Goal: Information Seeking & Learning: Learn about a topic

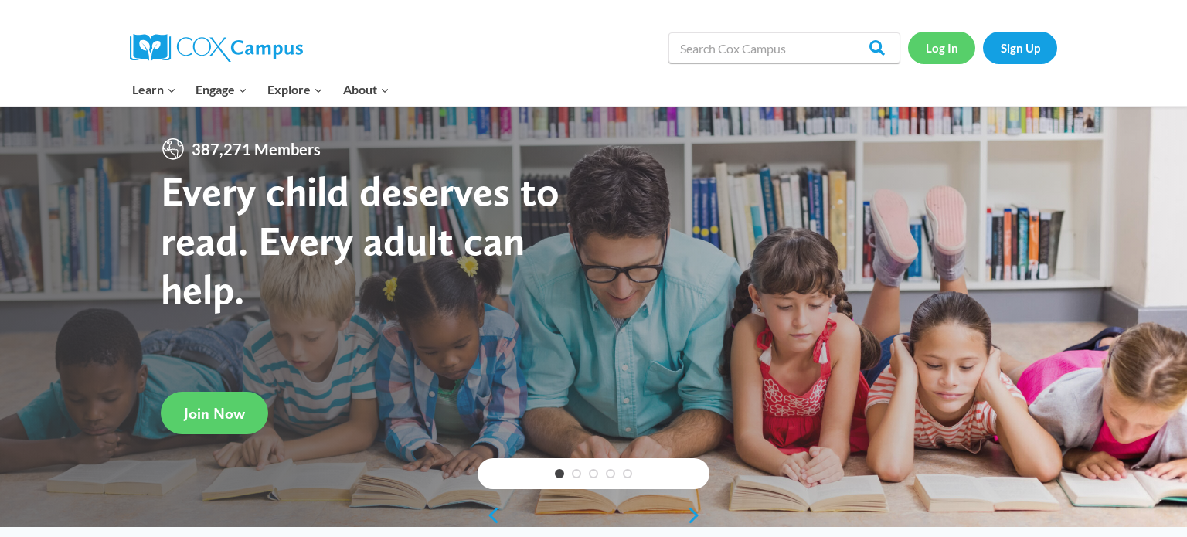
click at [938, 46] on link "Log In" at bounding box center [941, 48] width 67 height 32
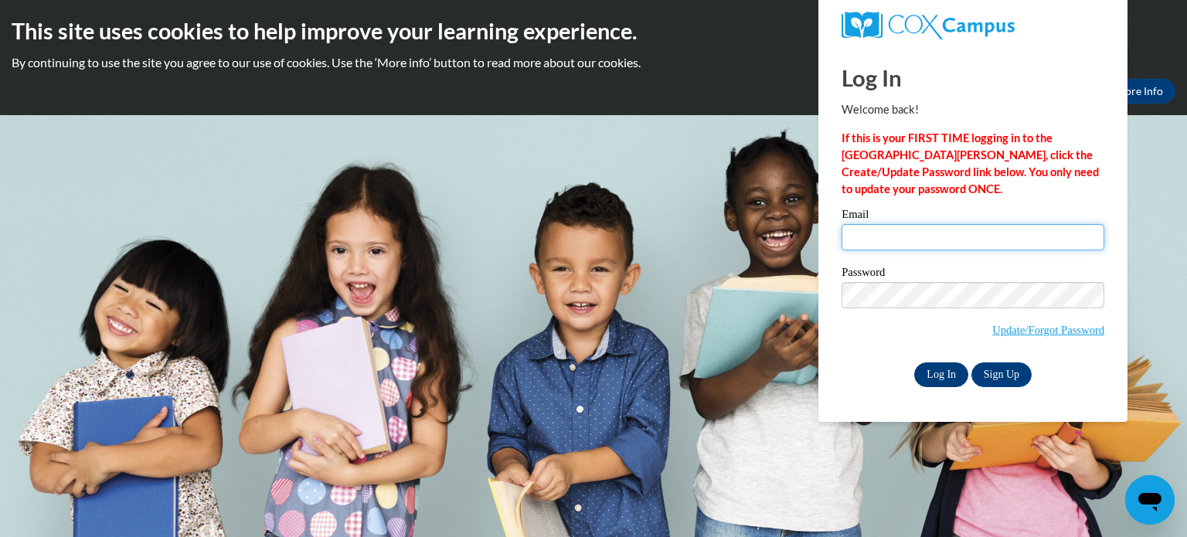
type input "[EMAIL_ADDRESS][DOMAIN_NAME]"
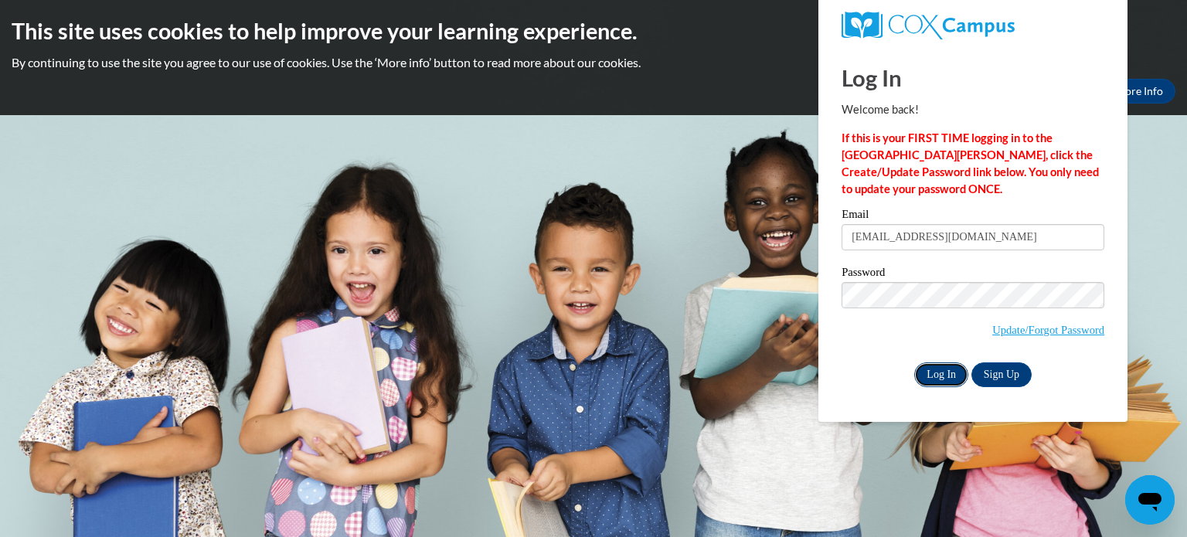
click at [944, 373] on input "Log In" at bounding box center [941, 375] width 54 height 25
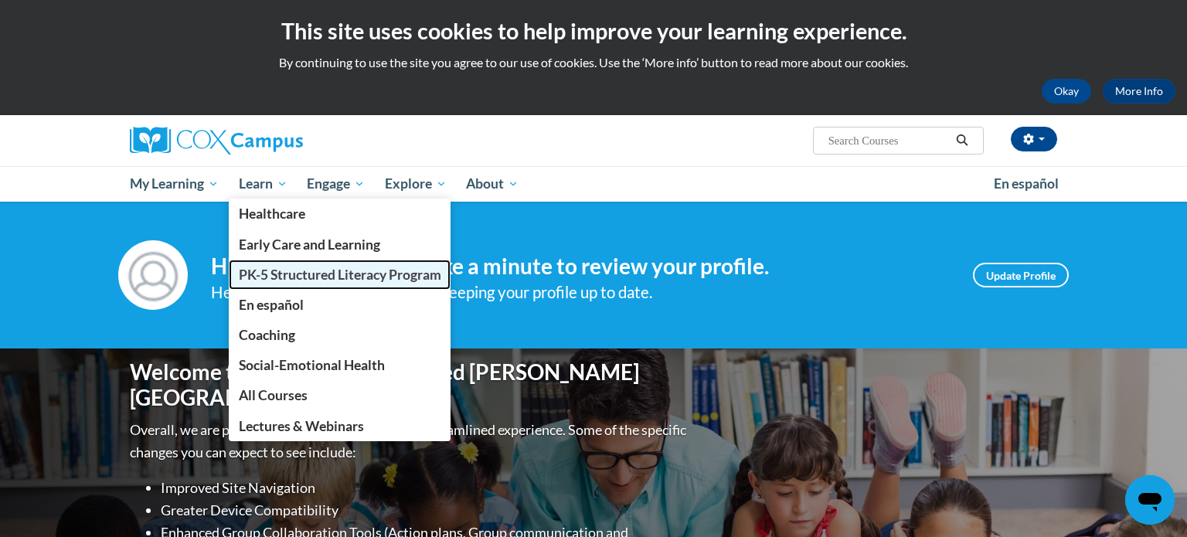
click at [265, 270] on span "PK-5 Structured Literacy Program" at bounding box center [340, 275] width 203 height 16
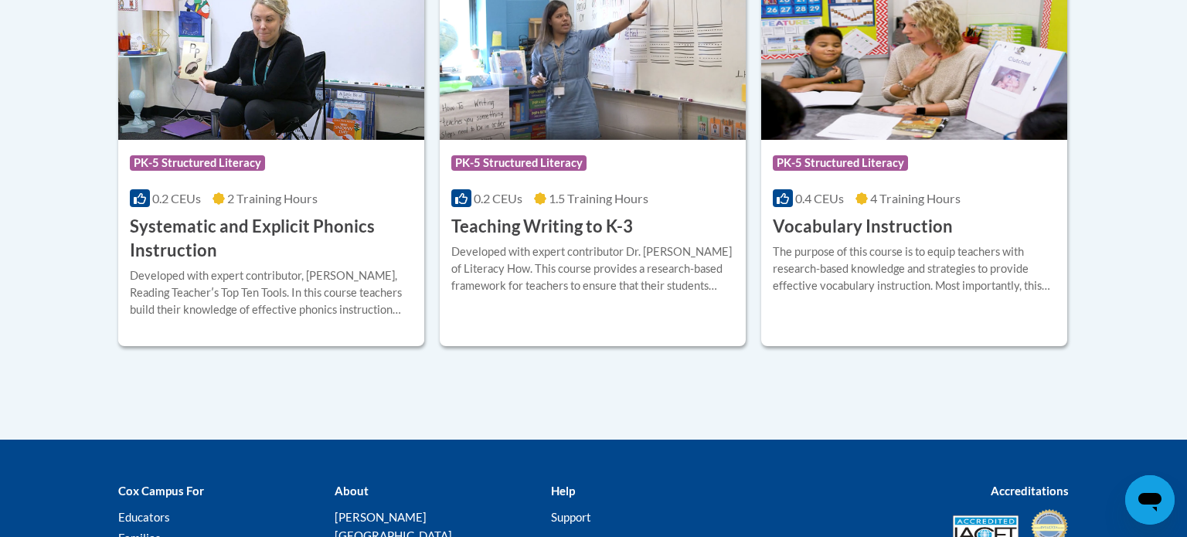
scroll to position [1894, 0]
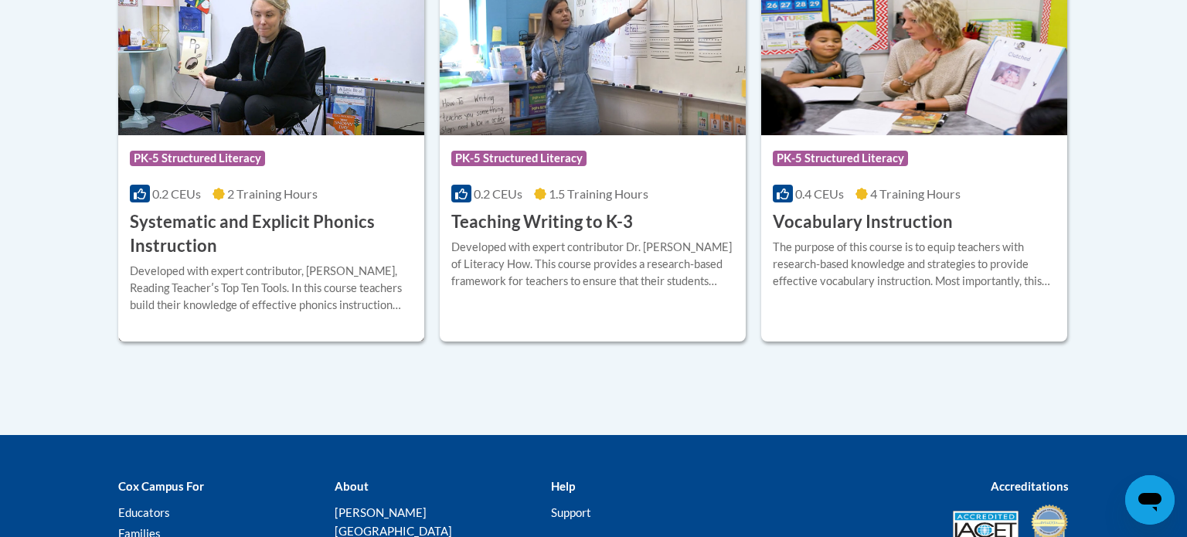
click at [203, 229] on h3 "Systematic and Explicit Phonics Instruction" at bounding box center [271, 234] width 283 height 48
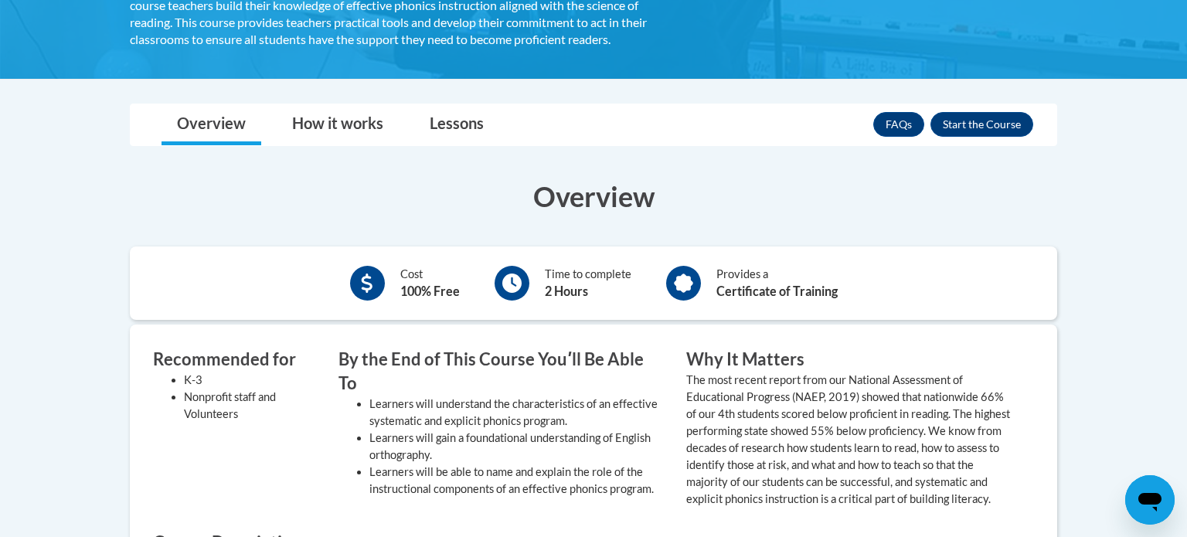
scroll to position [387, 0]
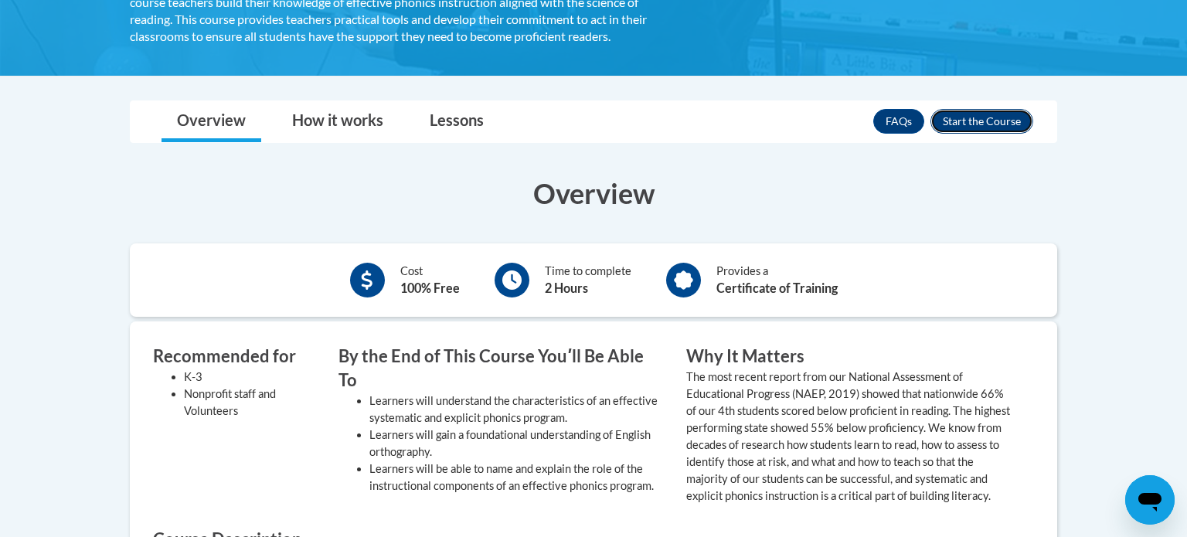
click at [984, 113] on button "Enroll" at bounding box center [982, 121] width 103 height 25
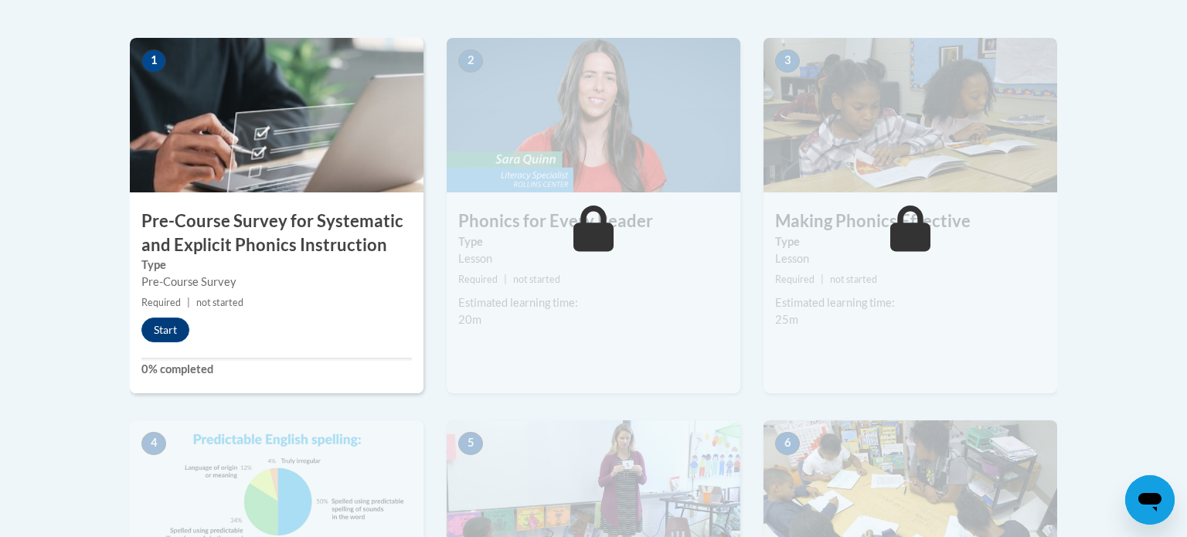
scroll to position [483, 0]
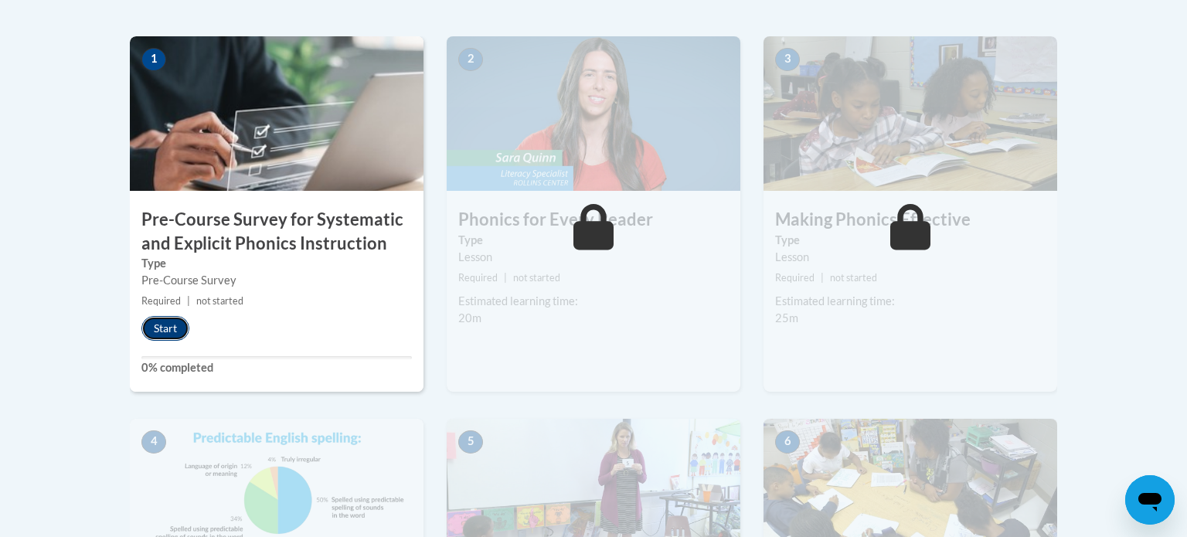
click at [158, 335] on button "Start" at bounding box center [165, 328] width 48 height 25
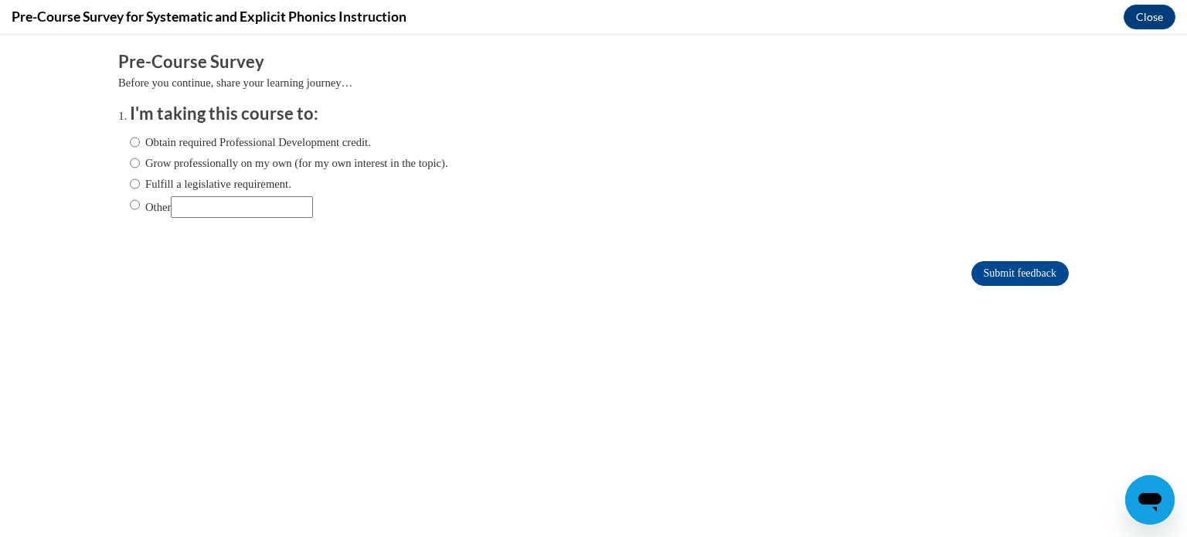
scroll to position [0, 0]
click at [135, 185] on input "Fulfill a legislative requirement." at bounding box center [135, 183] width 10 height 17
radio input "true"
click at [999, 274] on input "Submit feedback" at bounding box center [1020, 273] width 97 height 25
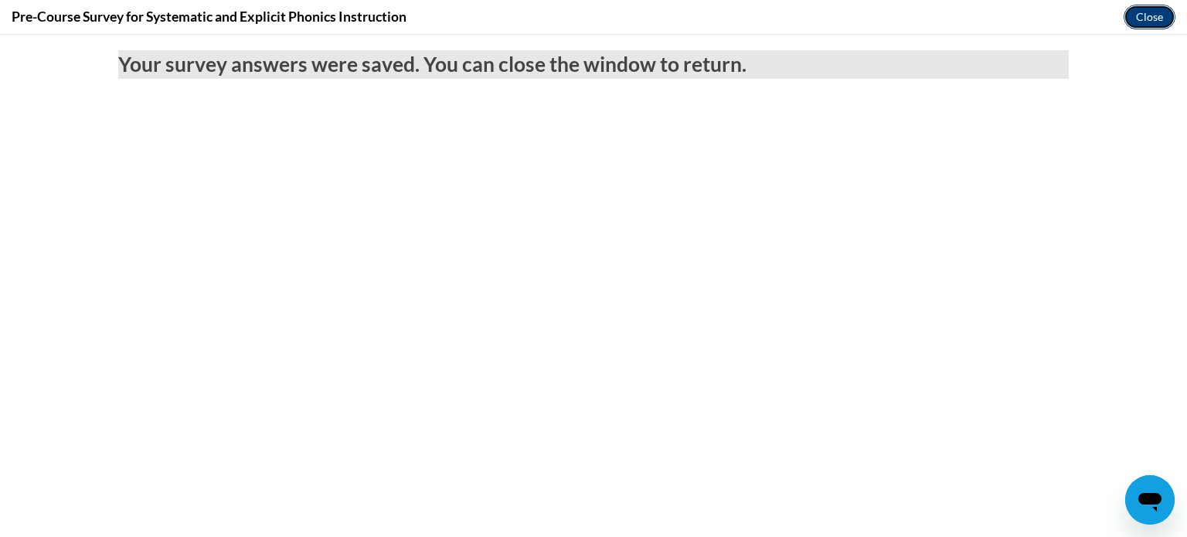
click at [1143, 18] on button "Close" at bounding box center [1150, 17] width 52 height 25
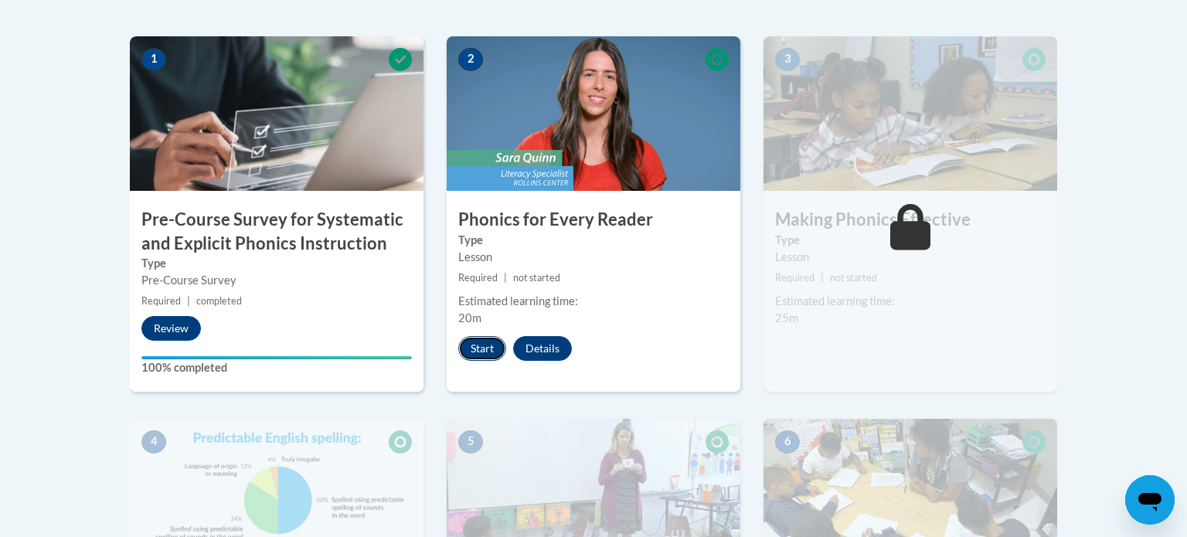
click at [486, 344] on button "Start" at bounding box center [482, 348] width 48 height 25
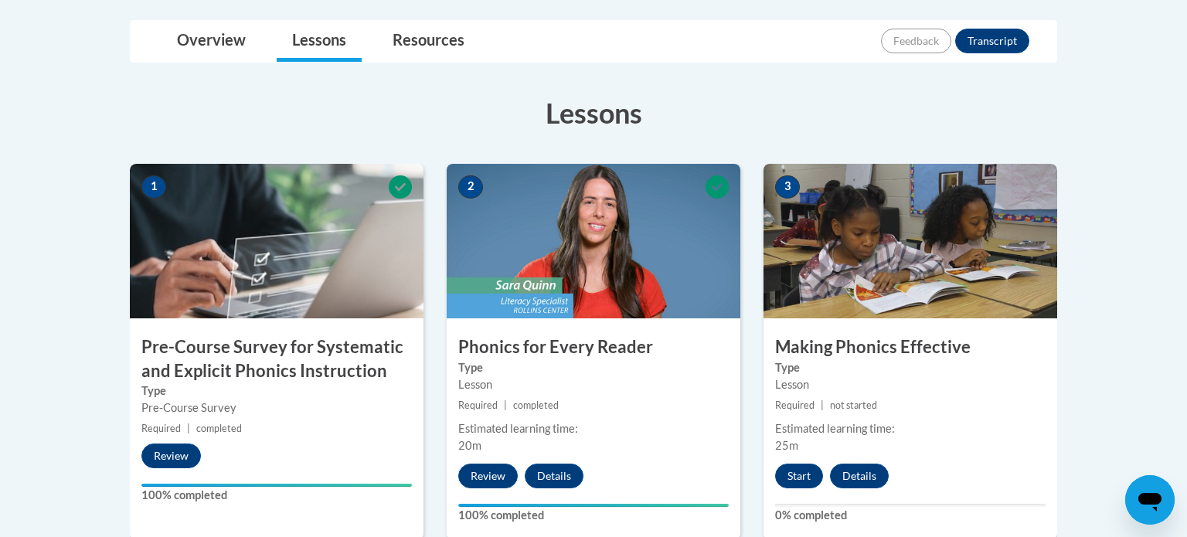
scroll to position [354, 0]
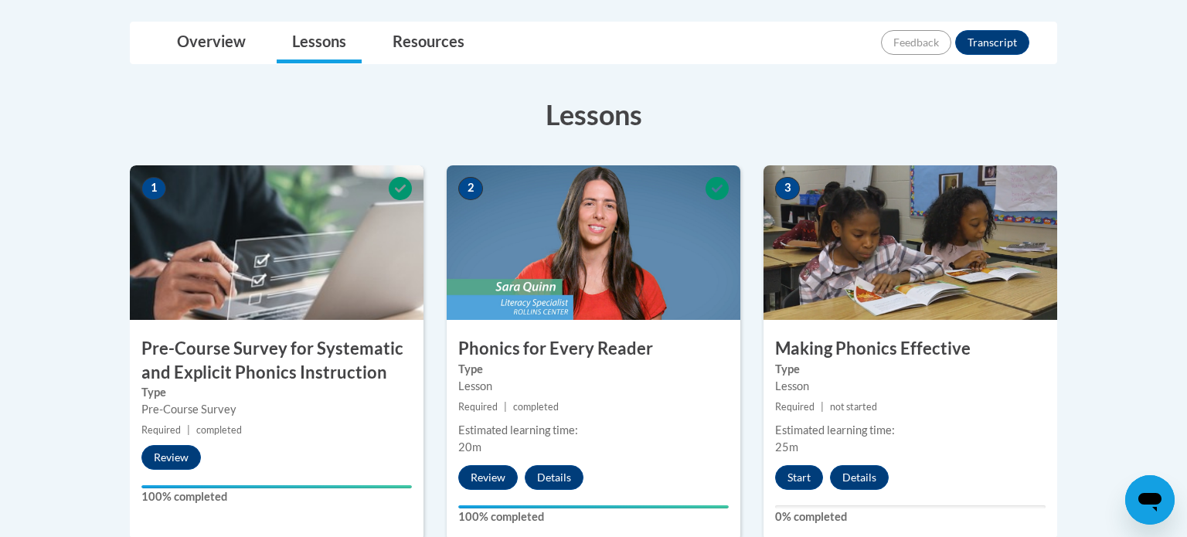
click at [859, 308] on img at bounding box center [911, 242] width 294 height 155
click at [795, 477] on button "Start" at bounding box center [799, 477] width 48 height 25
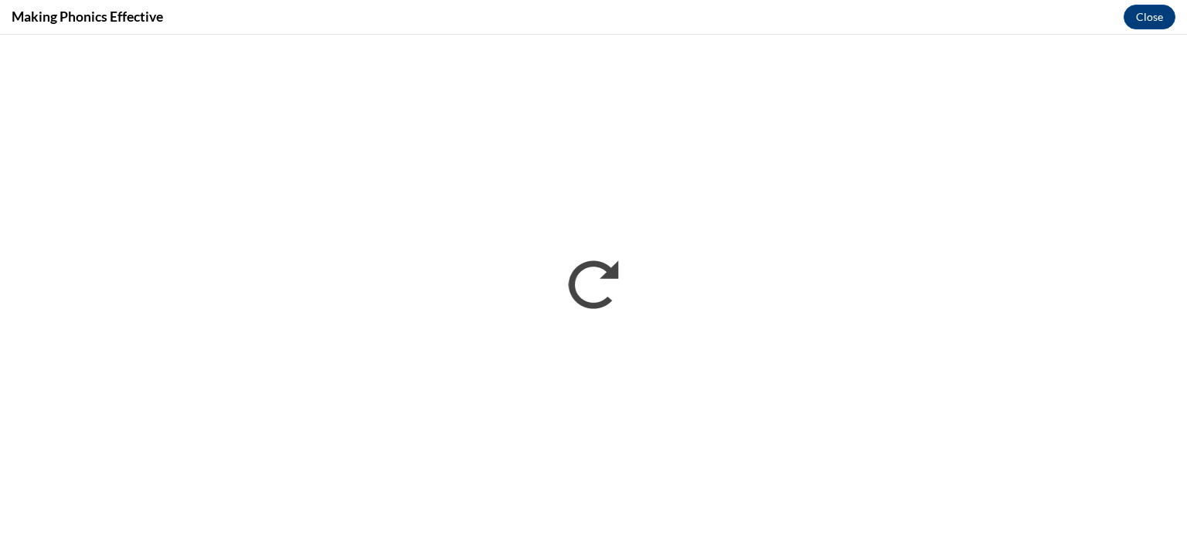
scroll to position [0, 0]
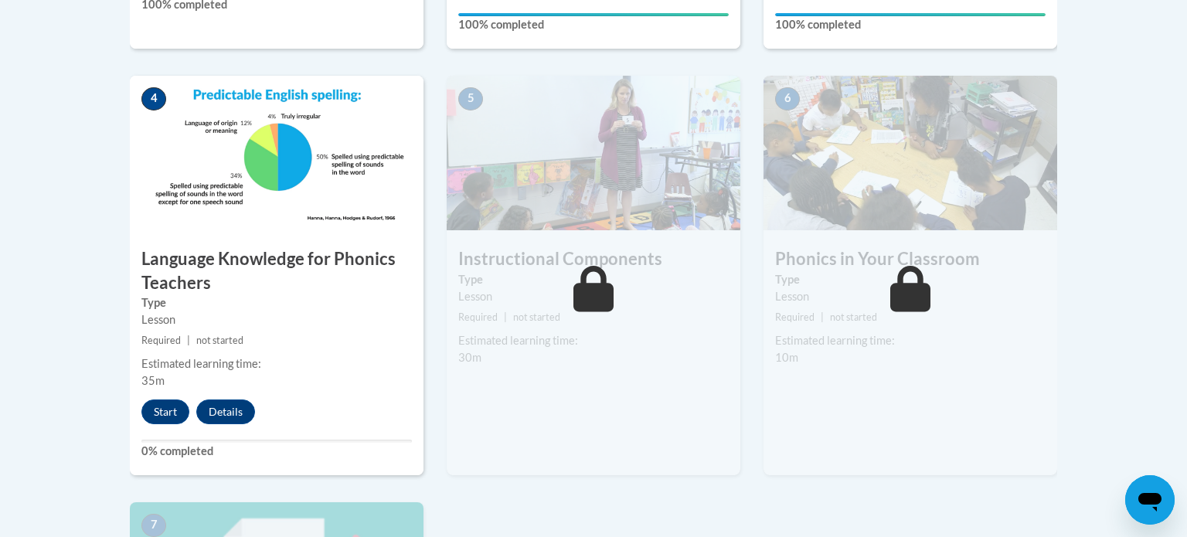
scroll to position [864, 0]
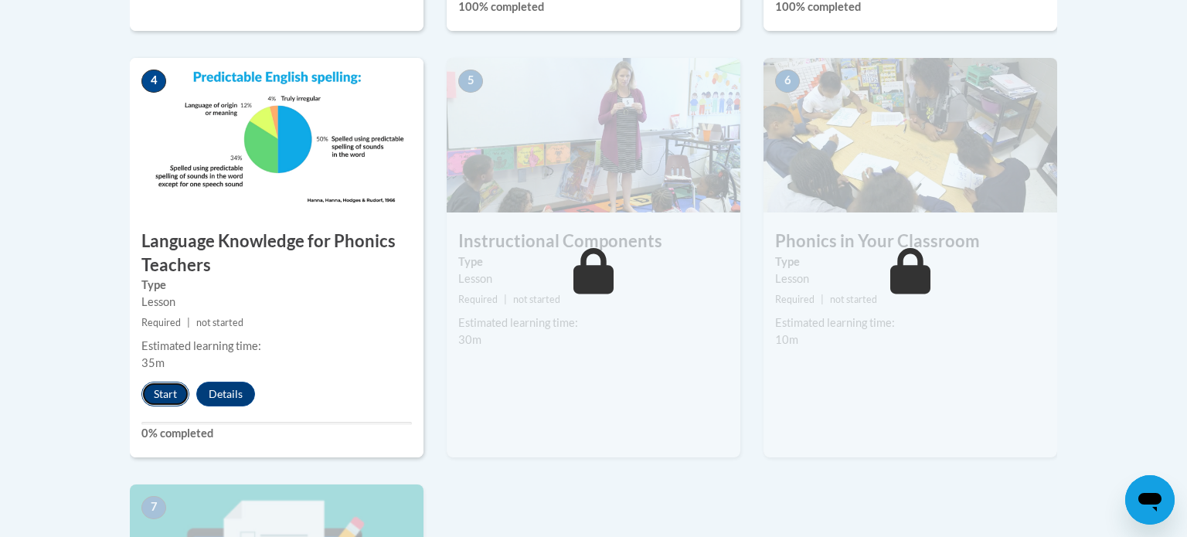
click at [153, 389] on button "Start" at bounding box center [165, 394] width 48 height 25
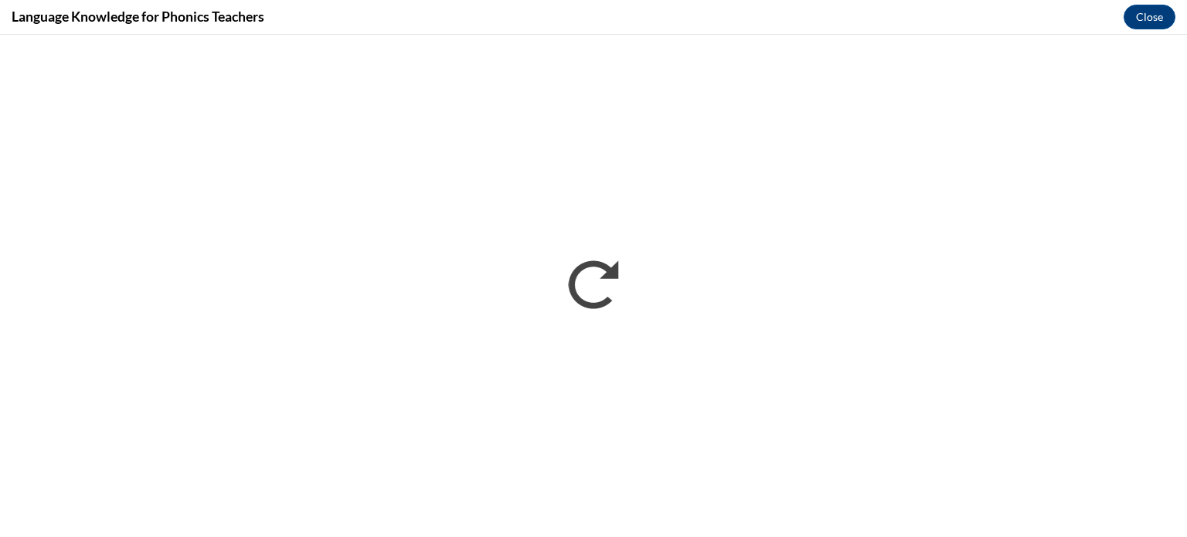
scroll to position [0, 0]
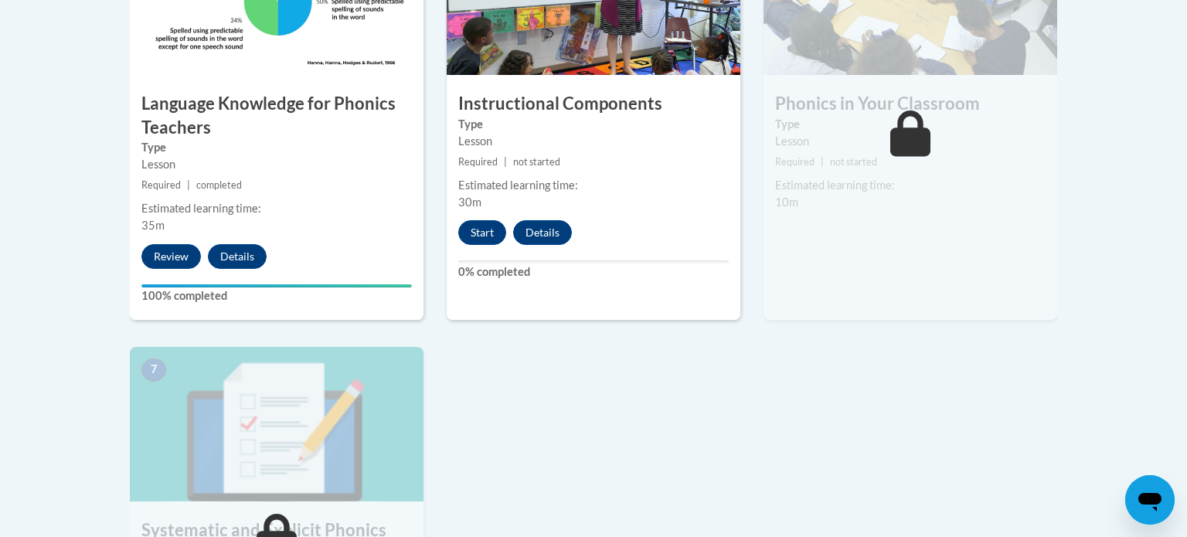
scroll to position [999, 0]
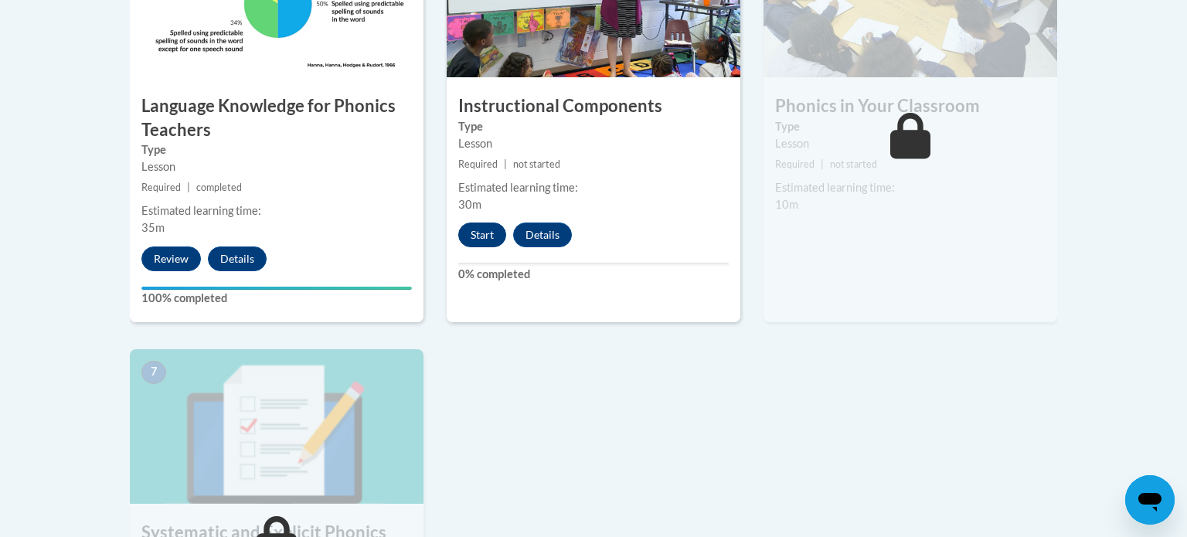
click at [469, 239] on button "Start" at bounding box center [482, 235] width 48 height 25
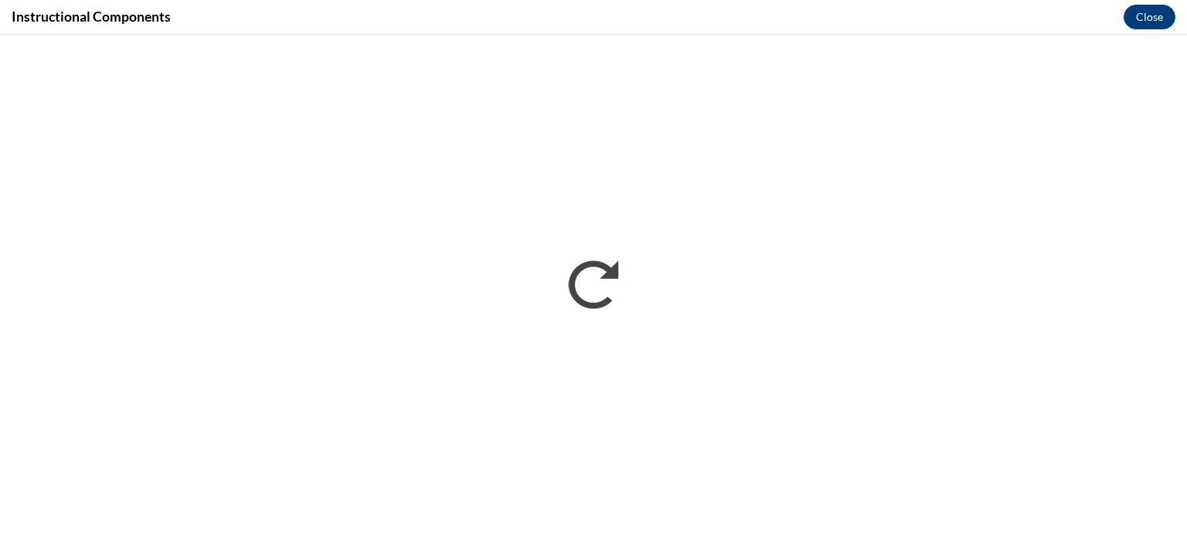
scroll to position [0, 0]
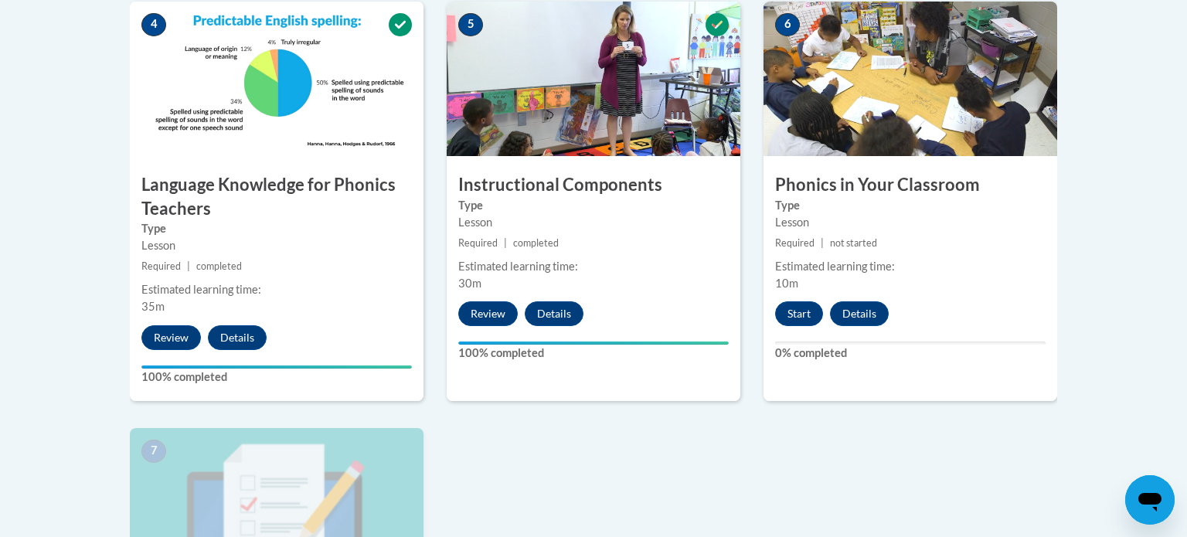
scroll to position [924, 0]
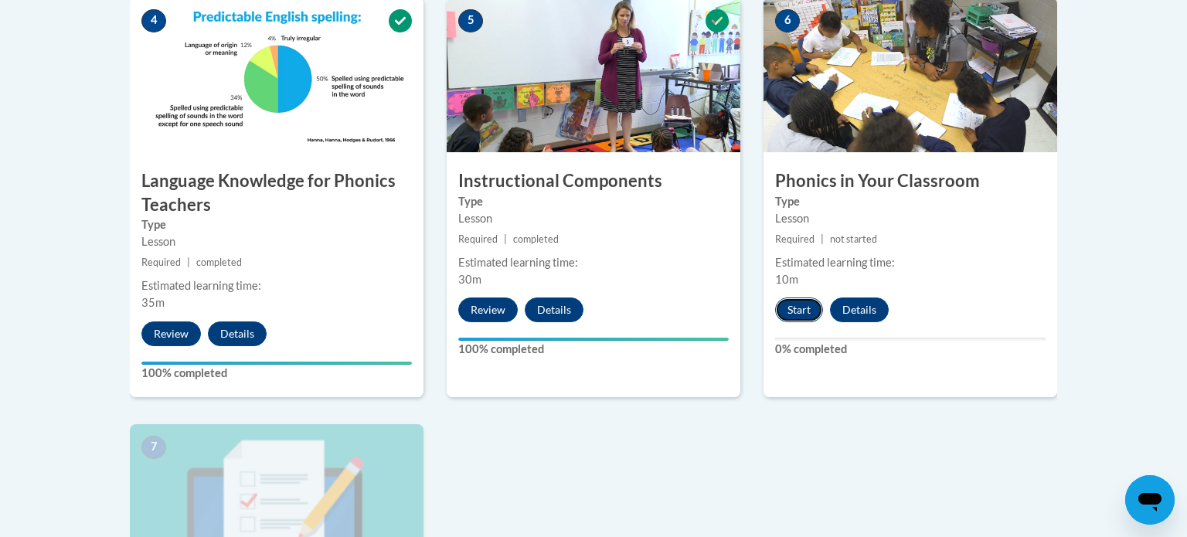
click at [787, 301] on button "Start" at bounding box center [799, 310] width 48 height 25
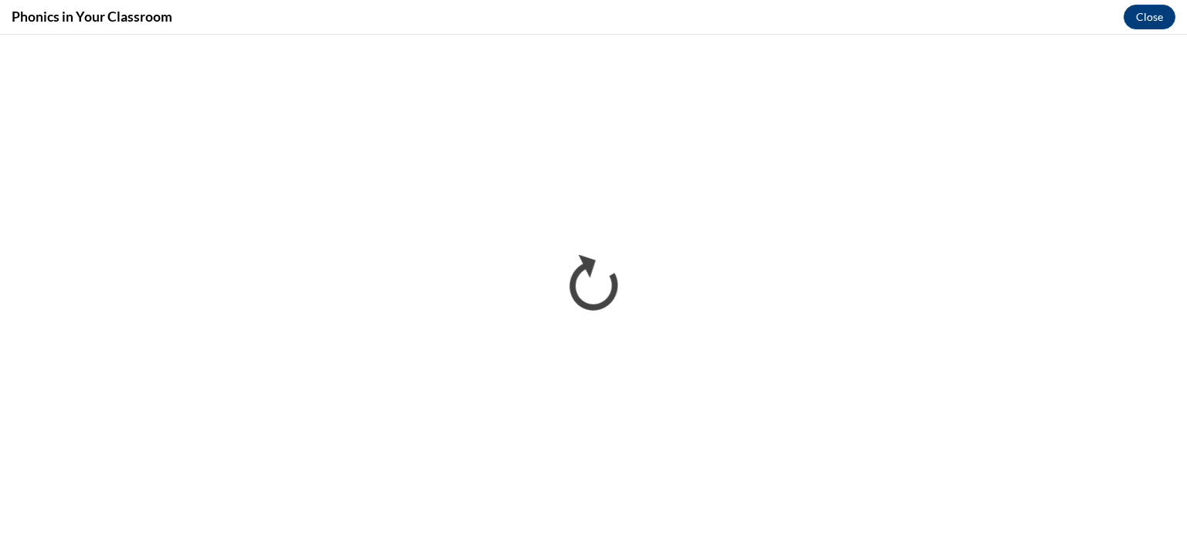
scroll to position [0, 0]
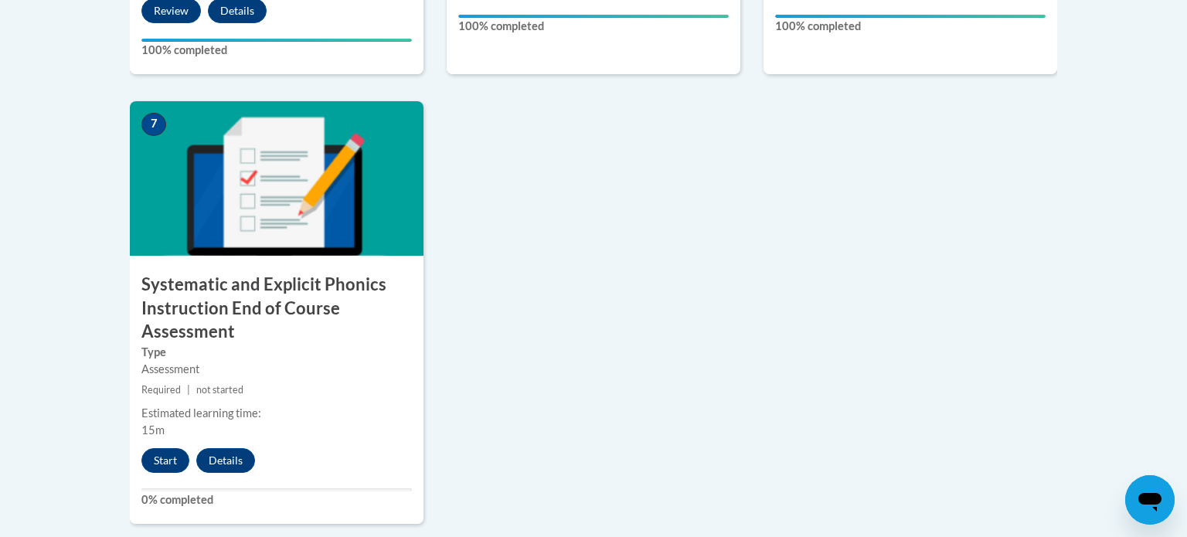
scroll to position [1231, 0]
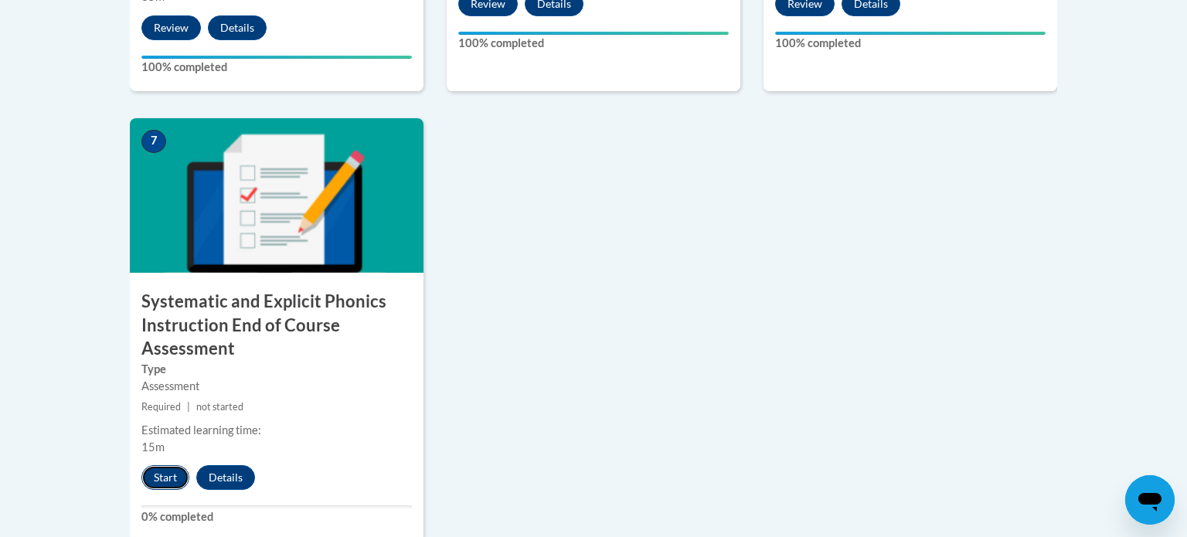
click at [160, 478] on button "Start" at bounding box center [165, 477] width 48 height 25
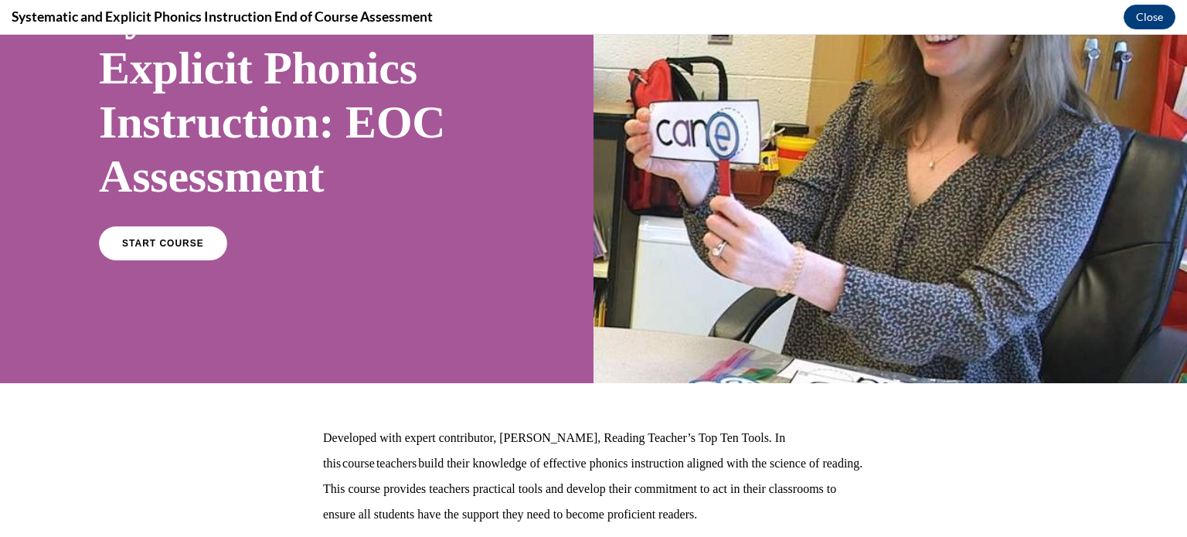
scroll to position [196, 0]
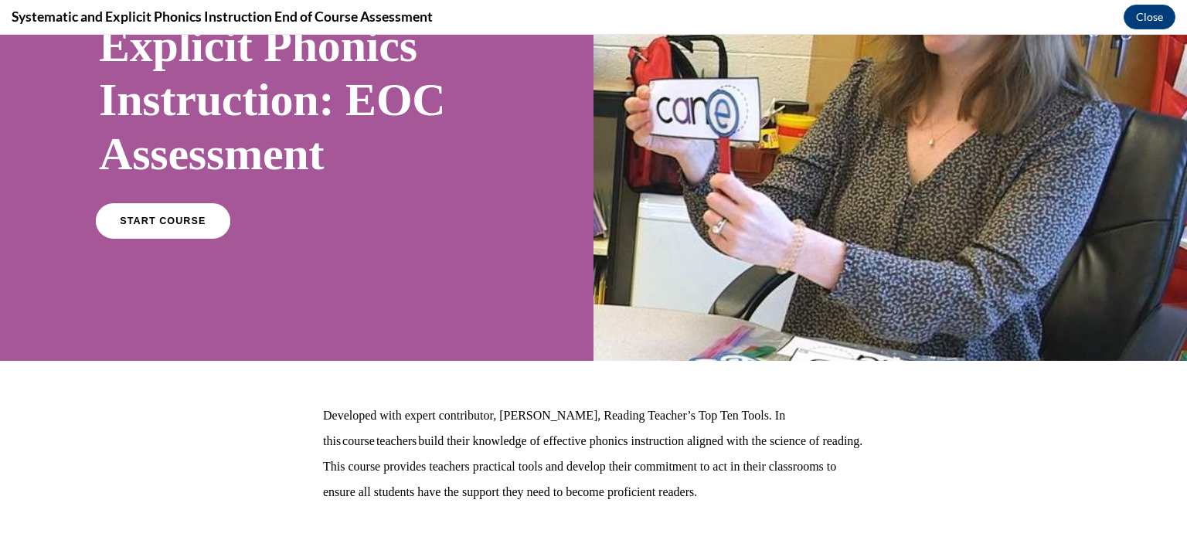
click at [165, 220] on span "START COURSE" at bounding box center [163, 222] width 86 height 12
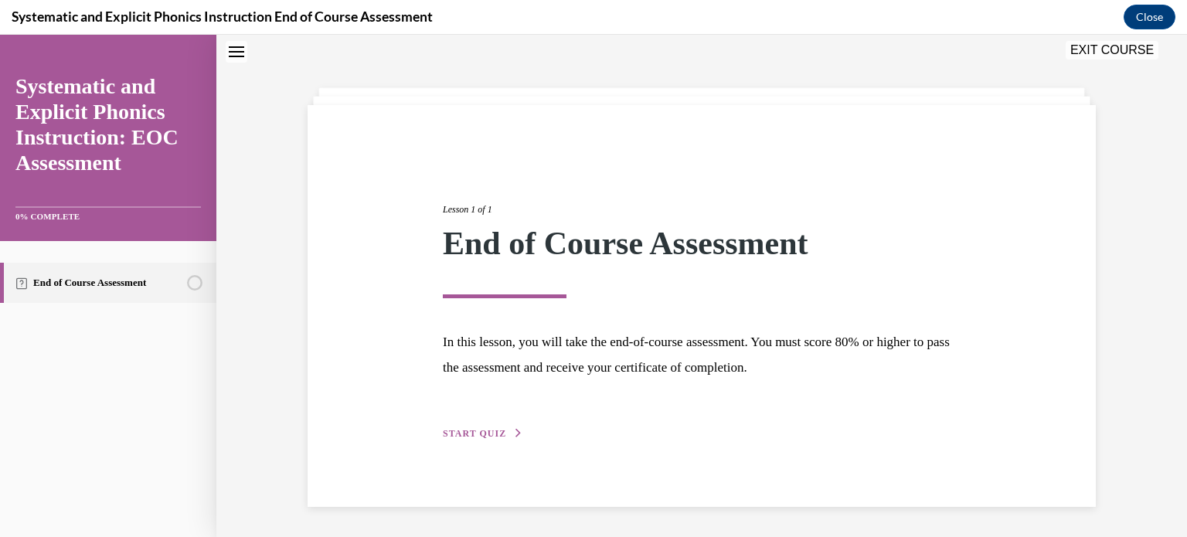
scroll to position [49, 0]
click at [484, 428] on span "START QUIZ" at bounding box center [474, 432] width 63 height 11
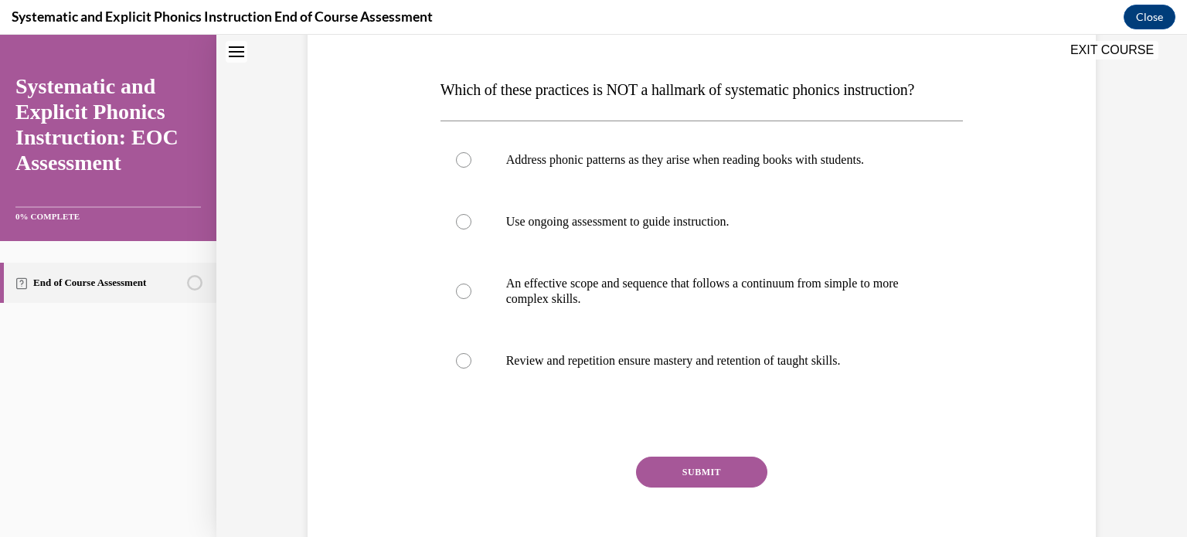
scroll to position [224, 0]
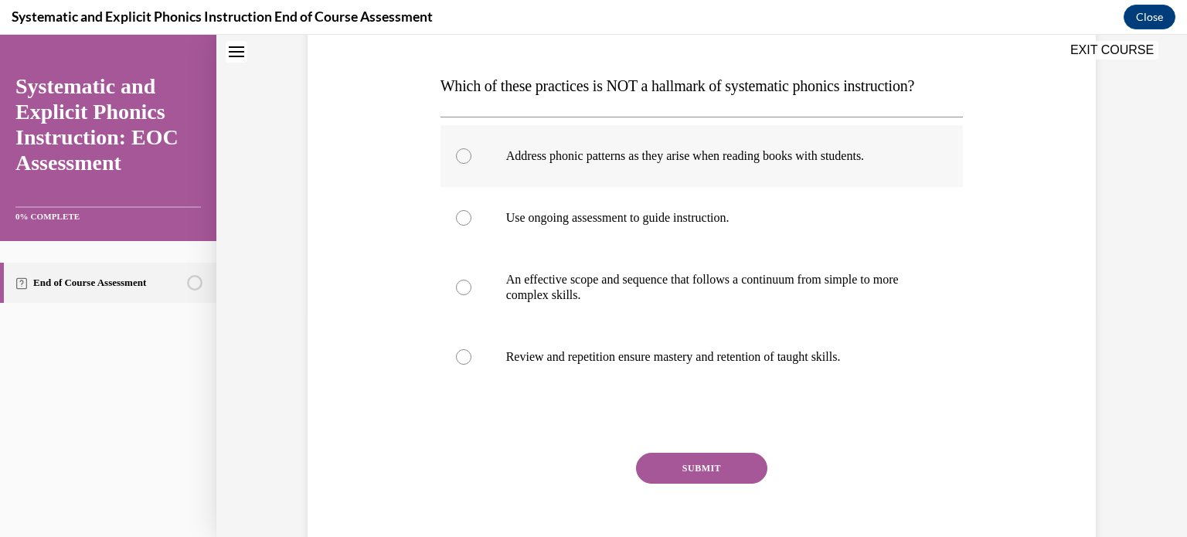
click at [462, 155] on div at bounding box center [463, 155] width 15 height 15
click at [679, 468] on button "SUBMIT" at bounding box center [701, 468] width 131 height 31
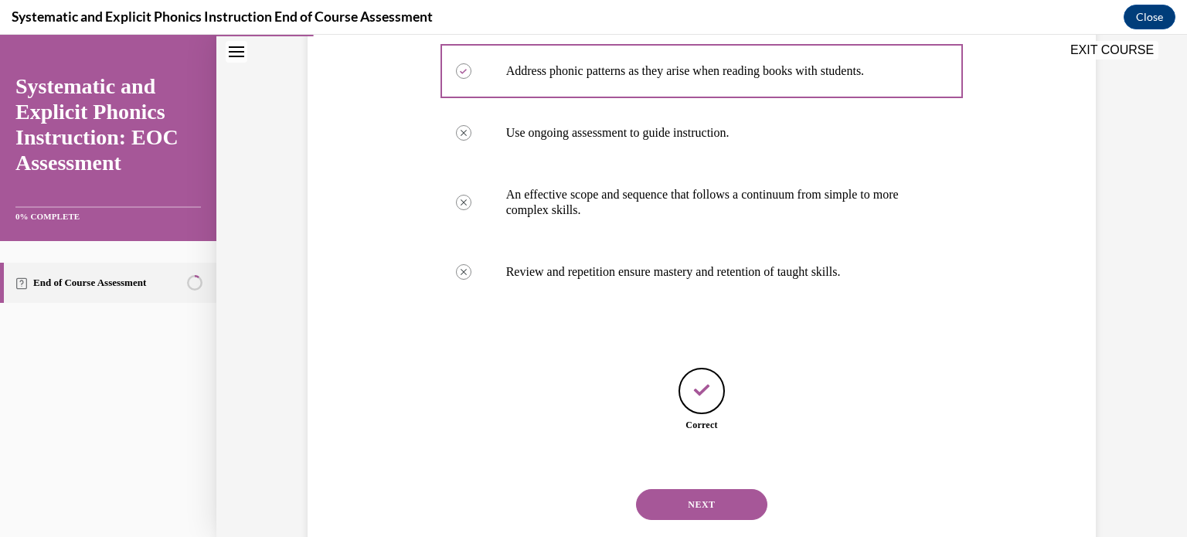
scroll to position [346, 0]
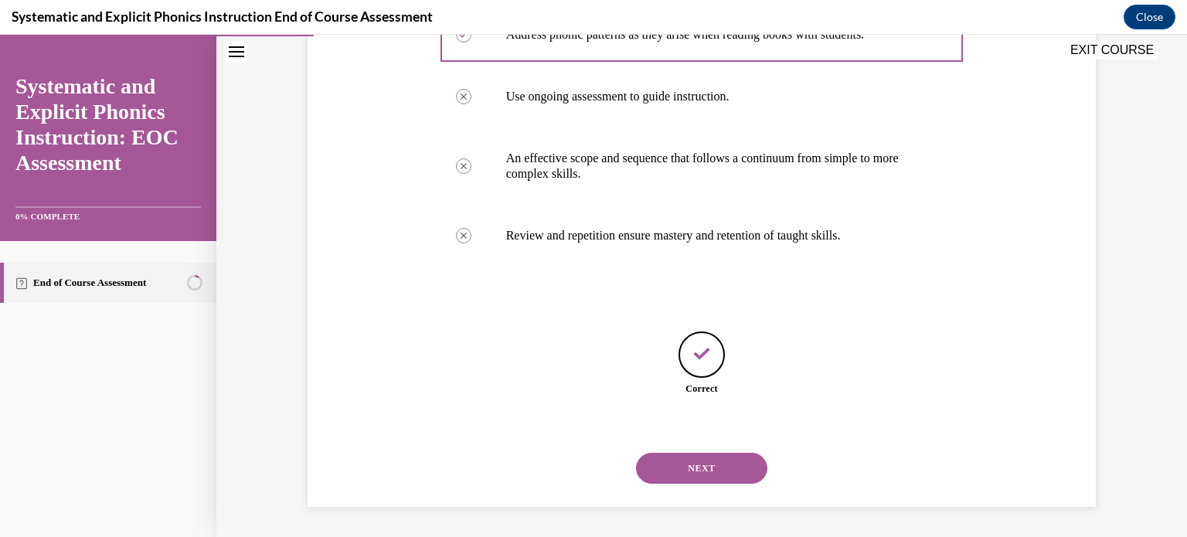
click at [672, 466] on button "NEXT" at bounding box center [701, 468] width 131 height 31
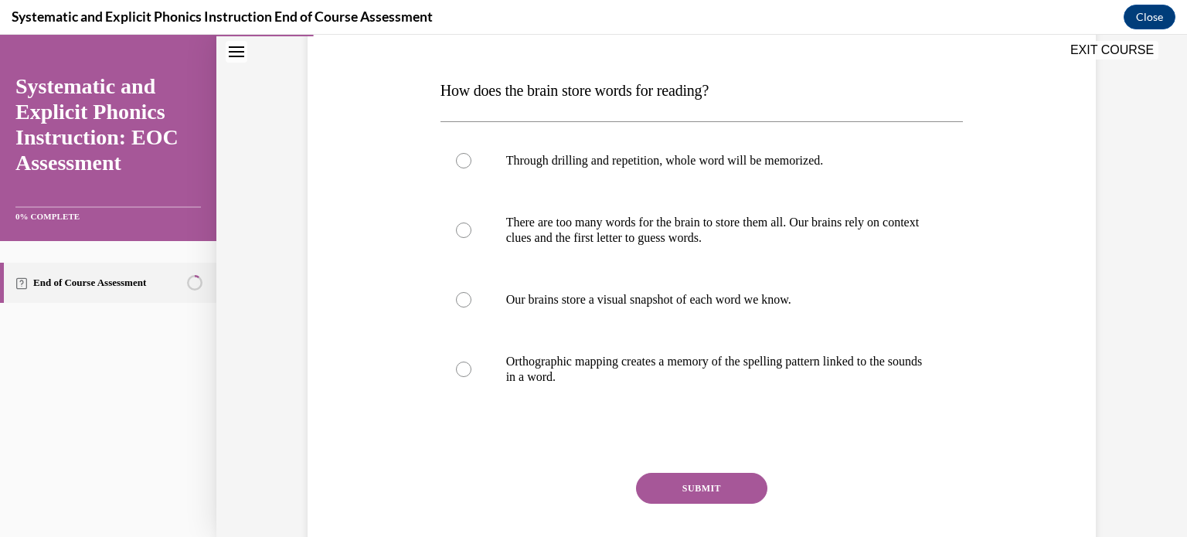
scroll to position [222, 0]
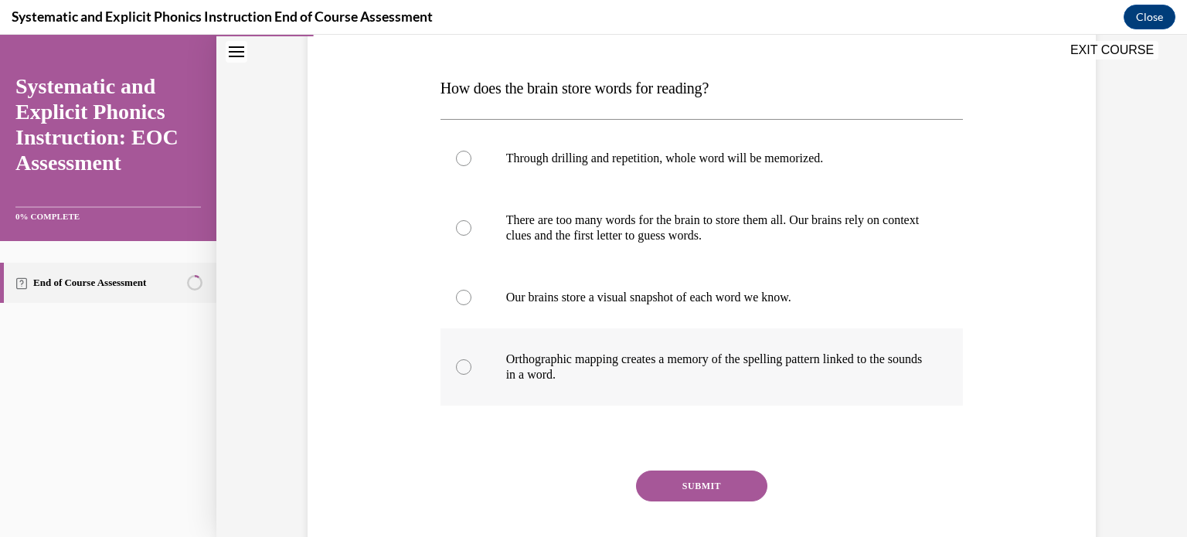
click at [463, 366] on div at bounding box center [463, 366] width 15 height 15
click at [694, 492] on button "SUBMIT" at bounding box center [701, 486] width 131 height 31
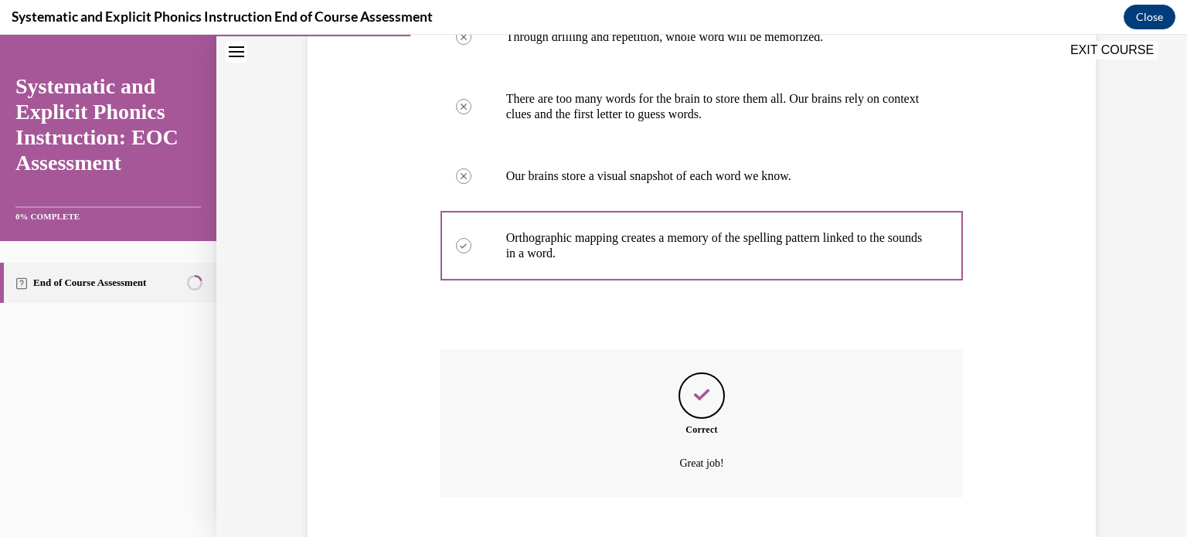
scroll to position [437, 0]
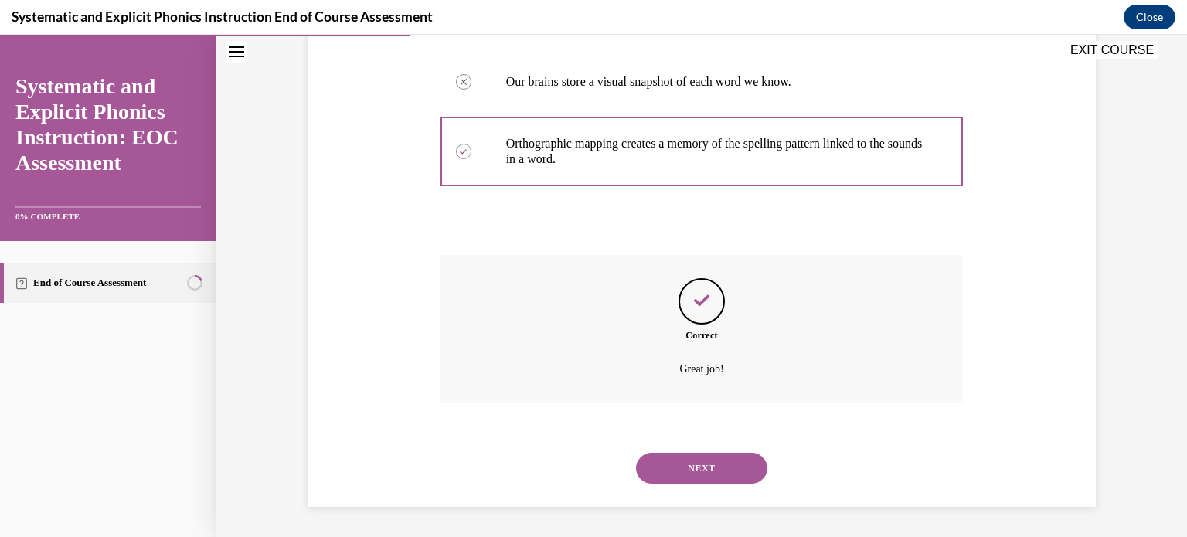
click at [689, 473] on button "NEXT" at bounding box center [701, 468] width 131 height 31
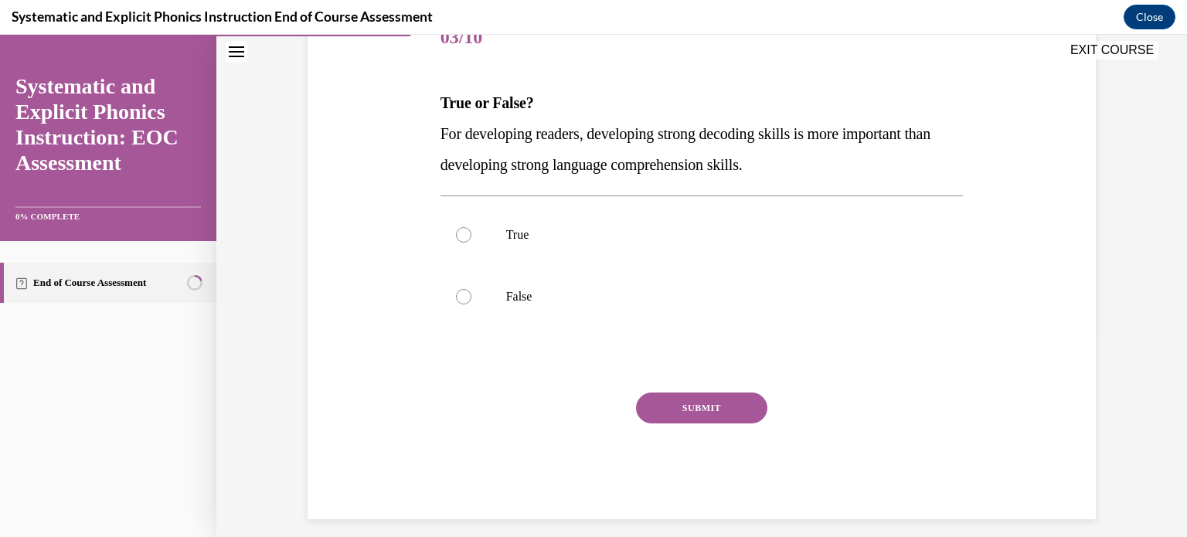
scroll to position [208, 0]
click at [462, 291] on div at bounding box center [463, 295] width 15 height 15
click at [680, 400] on button "SUBMIT" at bounding box center [701, 407] width 131 height 31
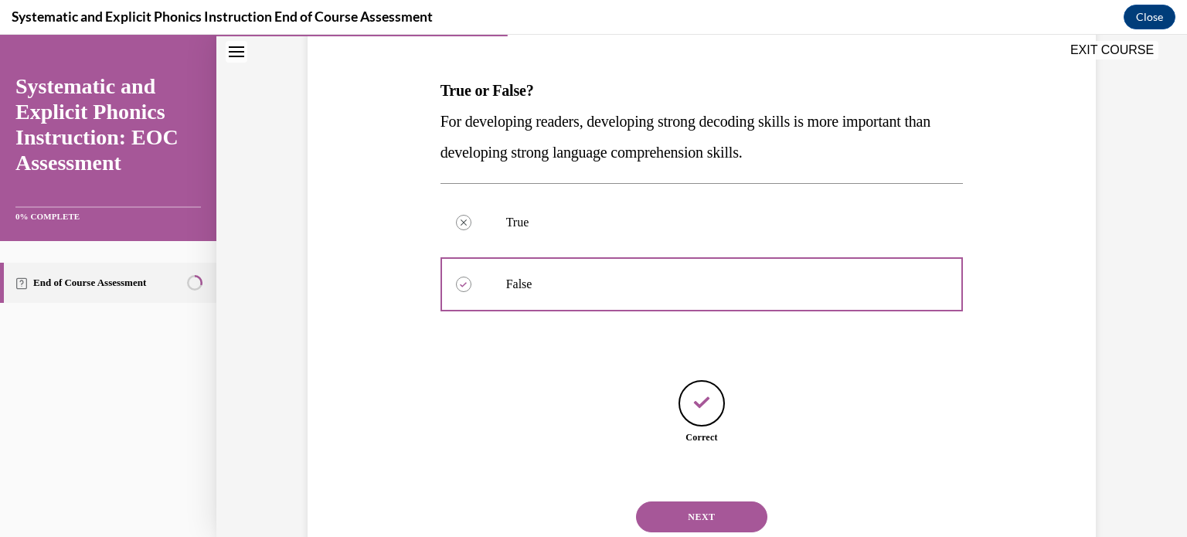
scroll to position [268, 0]
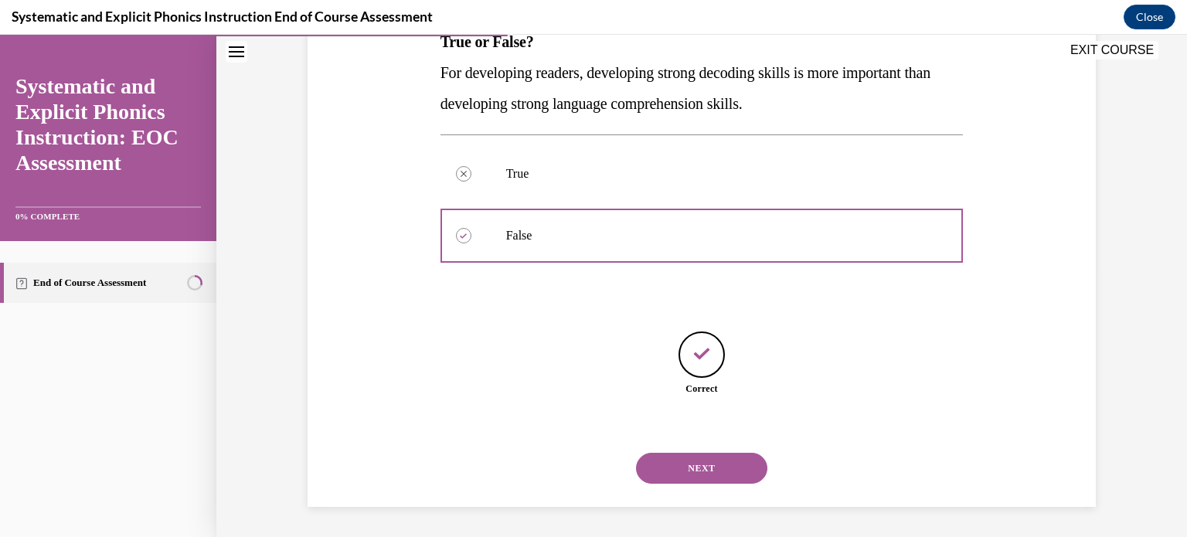
click at [710, 476] on button "NEXT" at bounding box center [701, 468] width 131 height 31
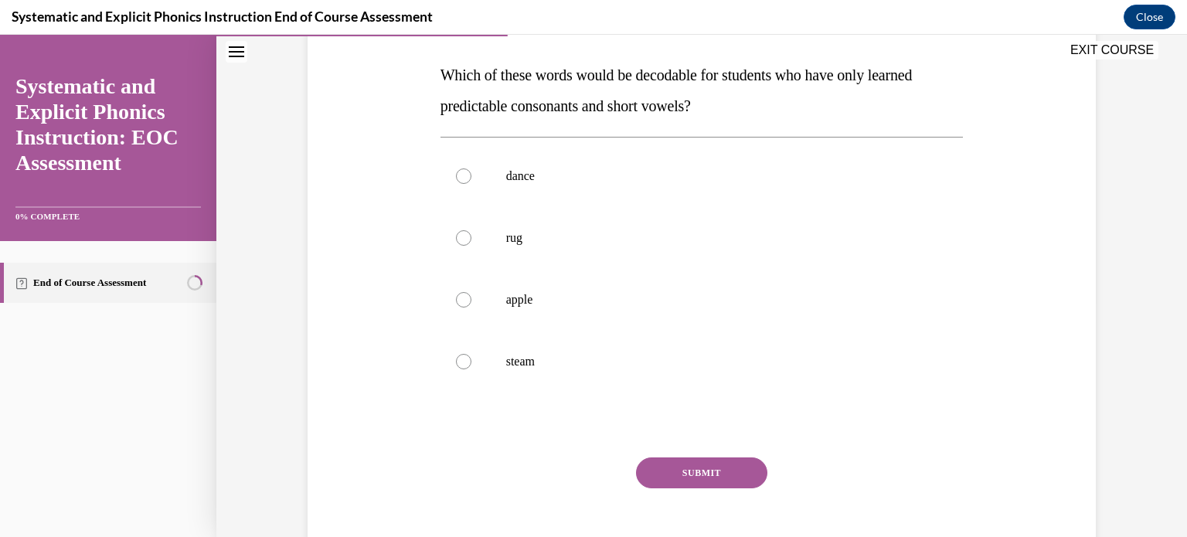
scroll to position [236, 0]
click at [461, 237] on div at bounding box center [463, 237] width 15 height 15
click at [698, 468] on button "SUBMIT" at bounding box center [701, 472] width 131 height 31
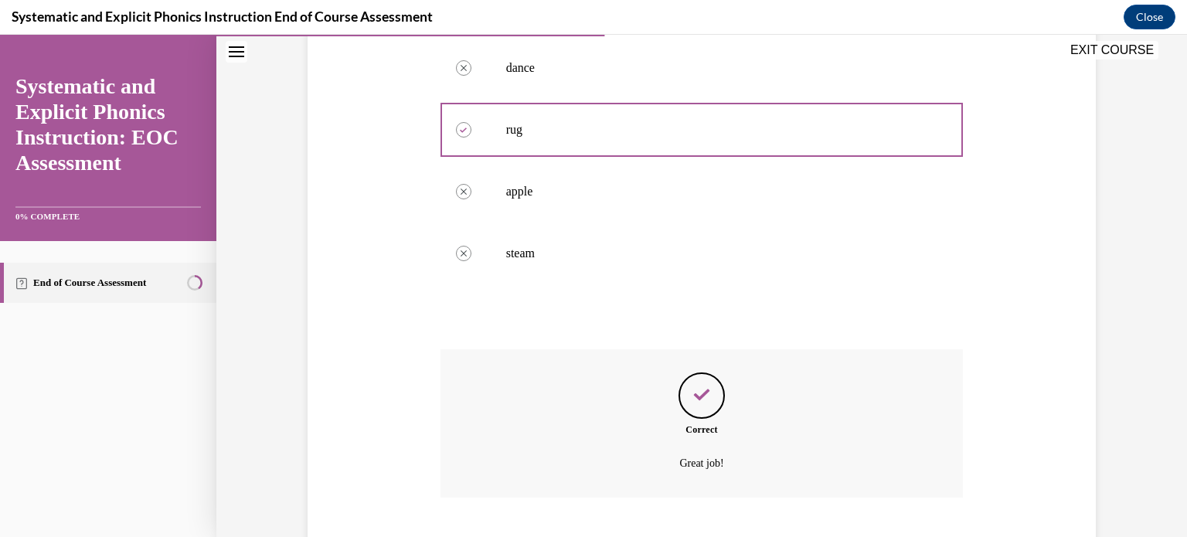
scroll to position [437, 0]
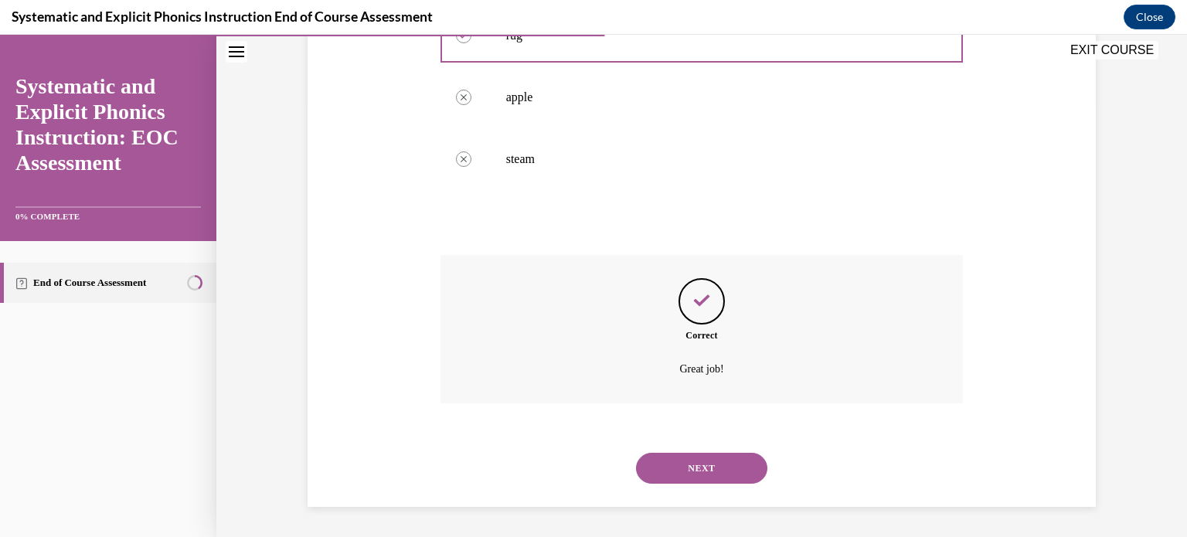
click at [698, 468] on button "NEXT" at bounding box center [701, 468] width 131 height 31
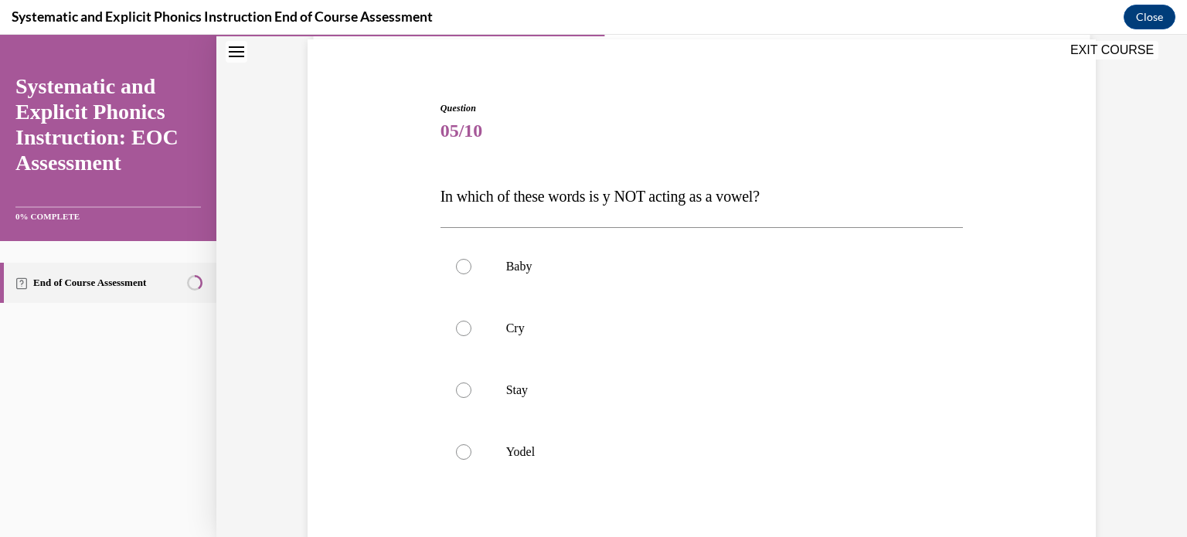
scroll to position [128, 0]
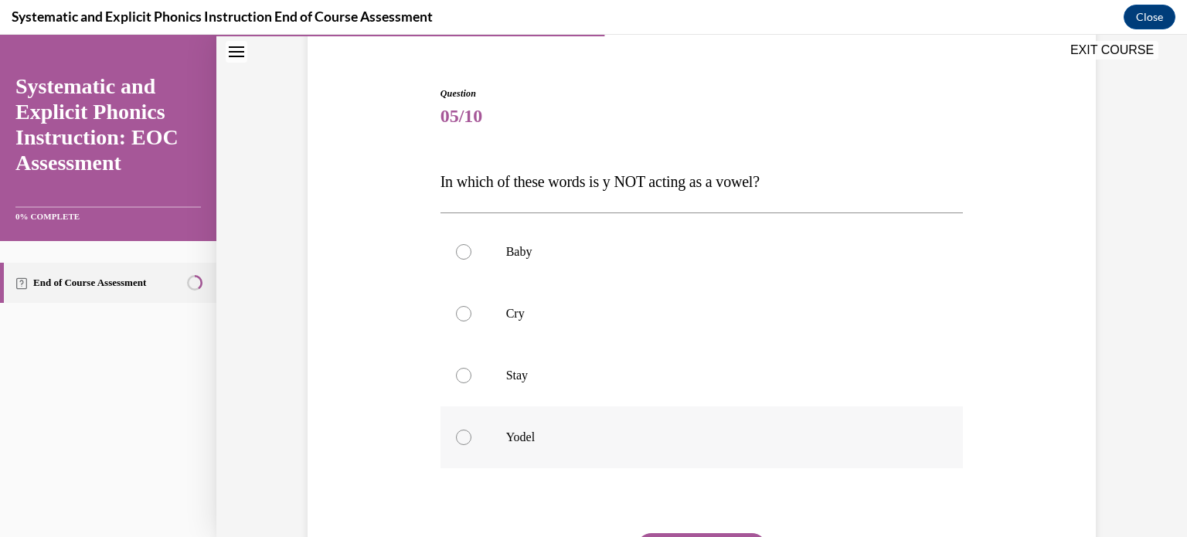
click at [461, 437] on div at bounding box center [463, 437] width 15 height 15
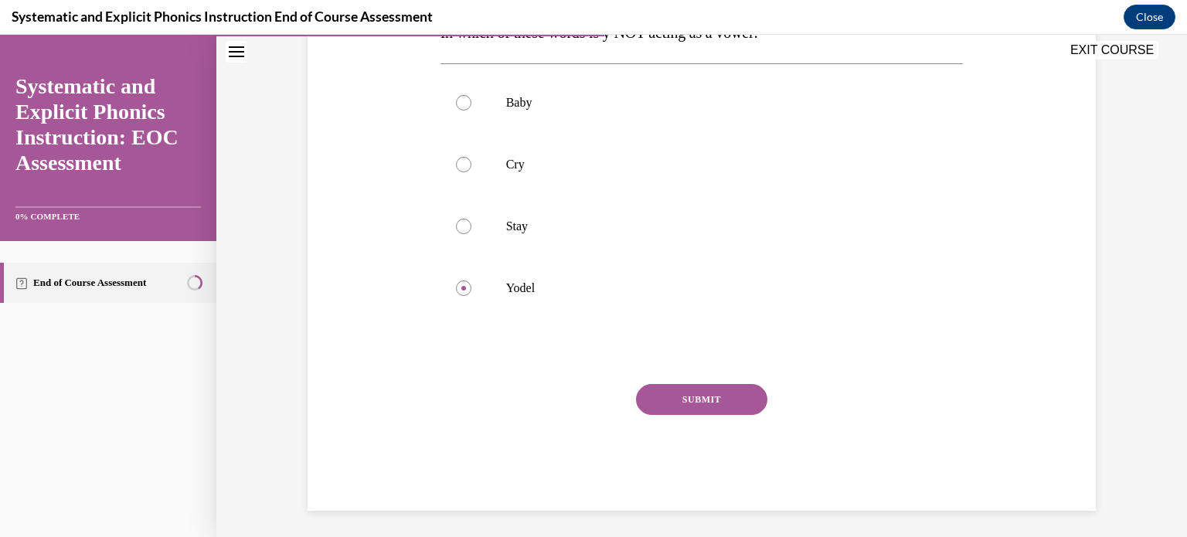
click at [676, 408] on button "SUBMIT" at bounding box center [701, 399] width 131 height 31
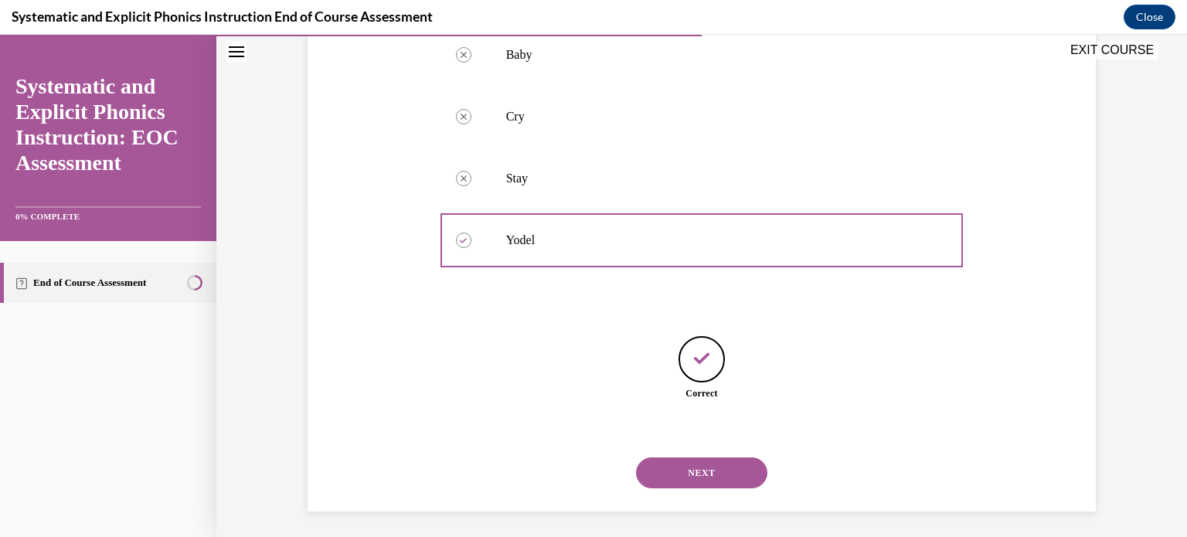
scroll to position [330, 0]
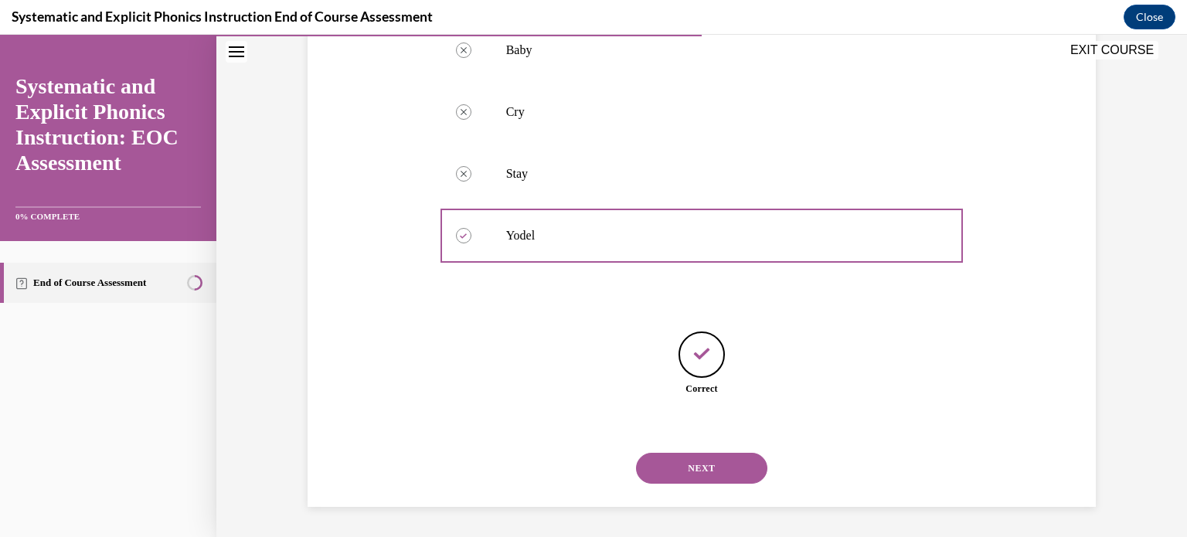
click at [715, 464] on button "NEXT" at bounding box center [701, 468] width 131 height 31
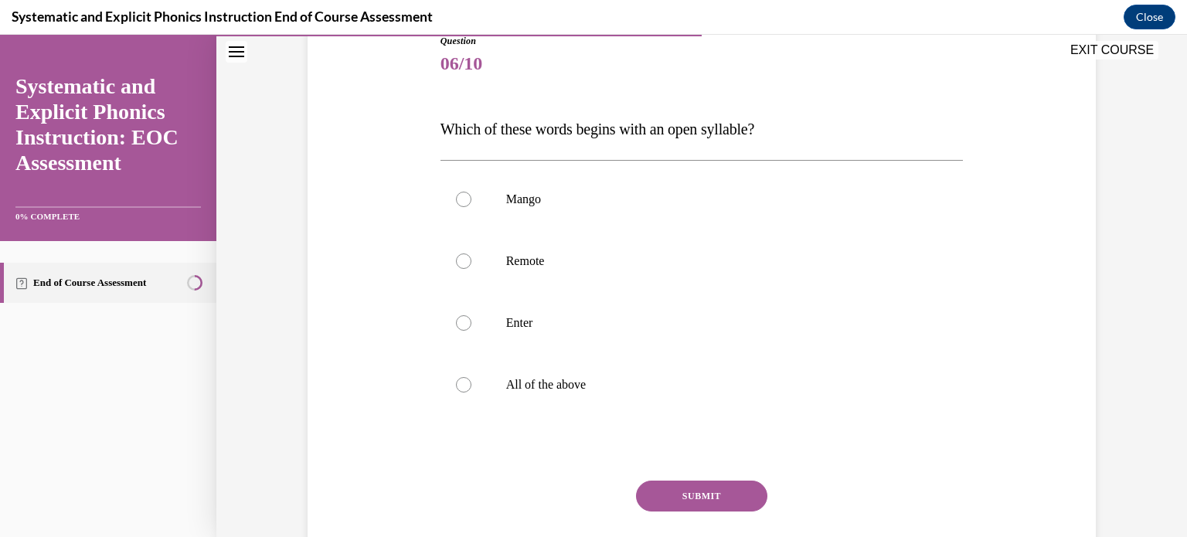
scroll to position [182, 0]
click at [463, 256] on div at bounding box center [463, 260] width 15 height 15
click at [680, 491] on button "SUBMIT" at bounding box center [701, 495] width 131 height 31
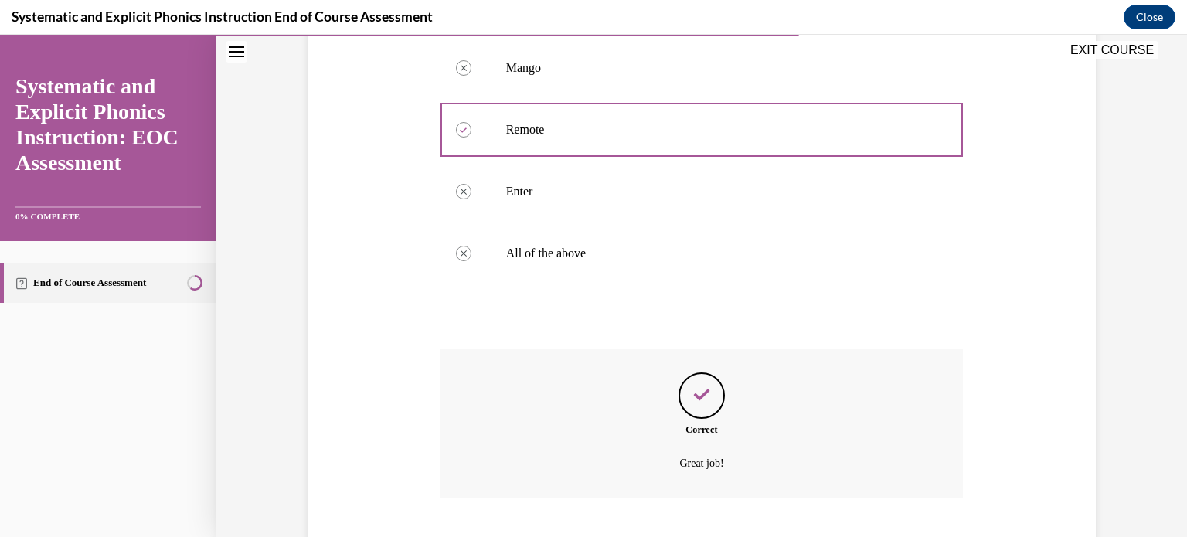
scroll to position [407, 0]
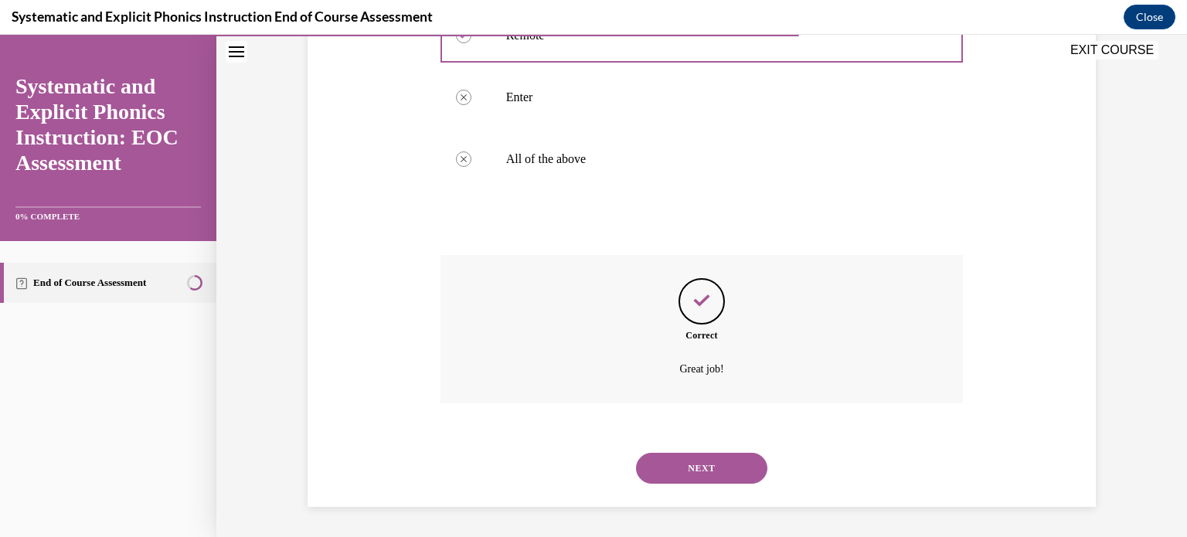
click at [699, 462] on button "NEXT" at bounding box center [701, 468] width 131 height 31
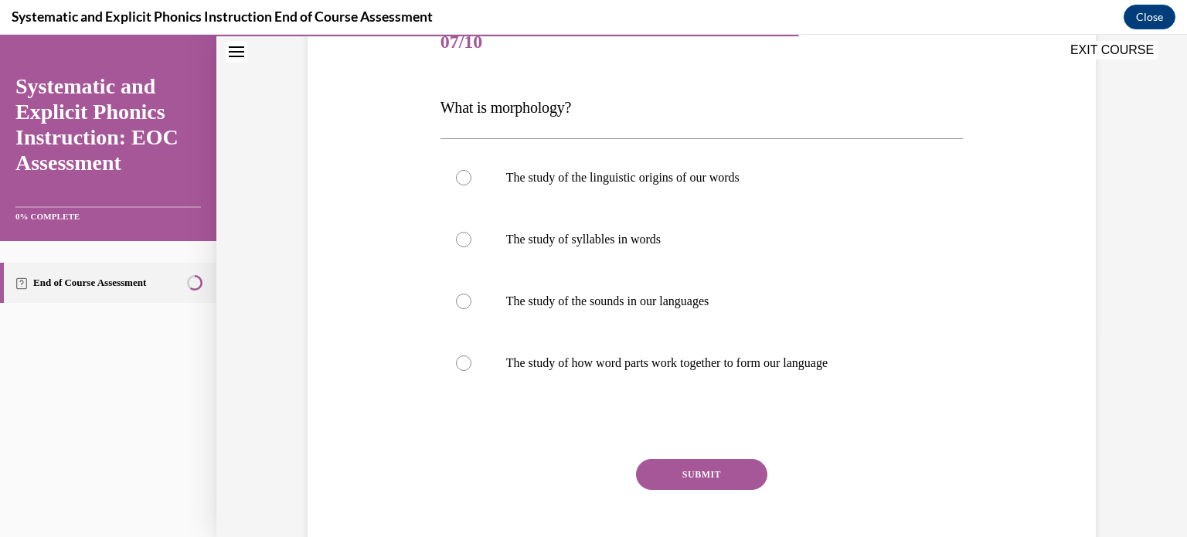
scroll to position [207, 0]
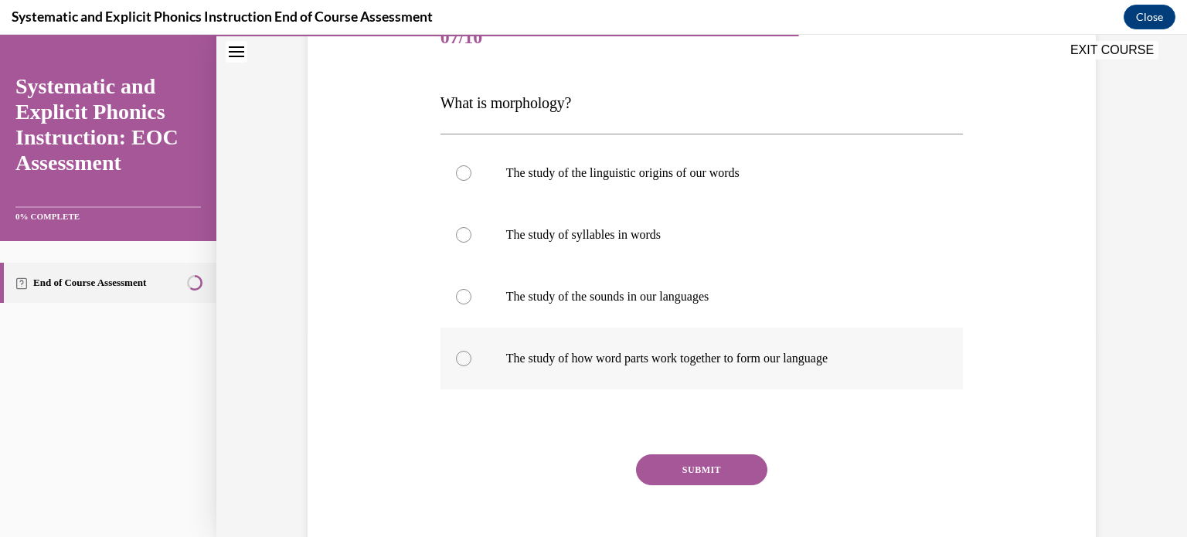
click at [459, 361] on div at bounding box center [463, 358] width 15 height 15
click at [700, 467] on button "SUBMIT" at bounding box center [701, 469] width 131 height 31
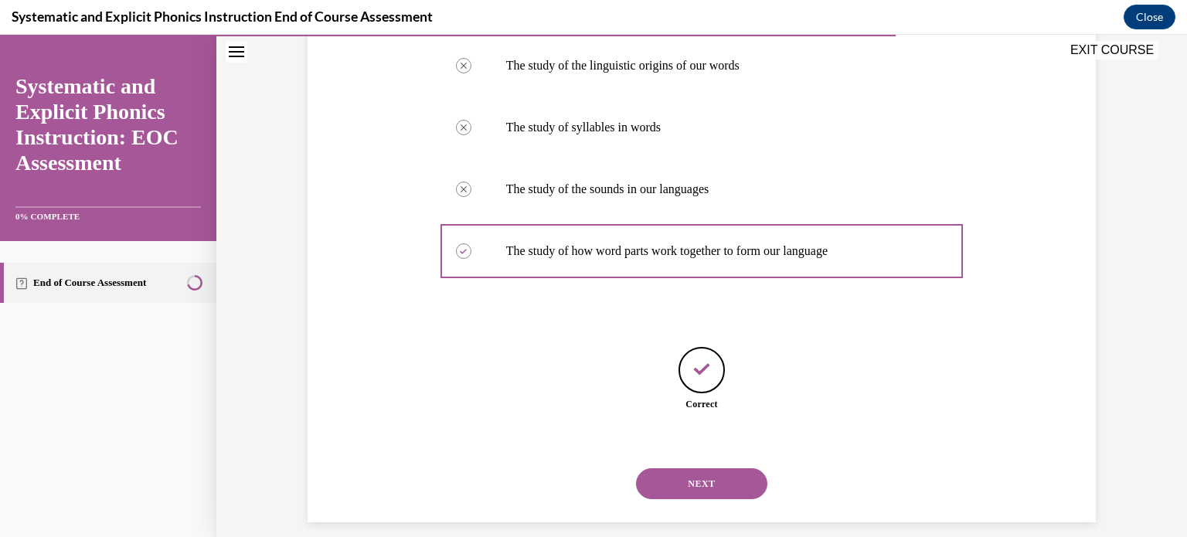
scroll to position [330, 0]
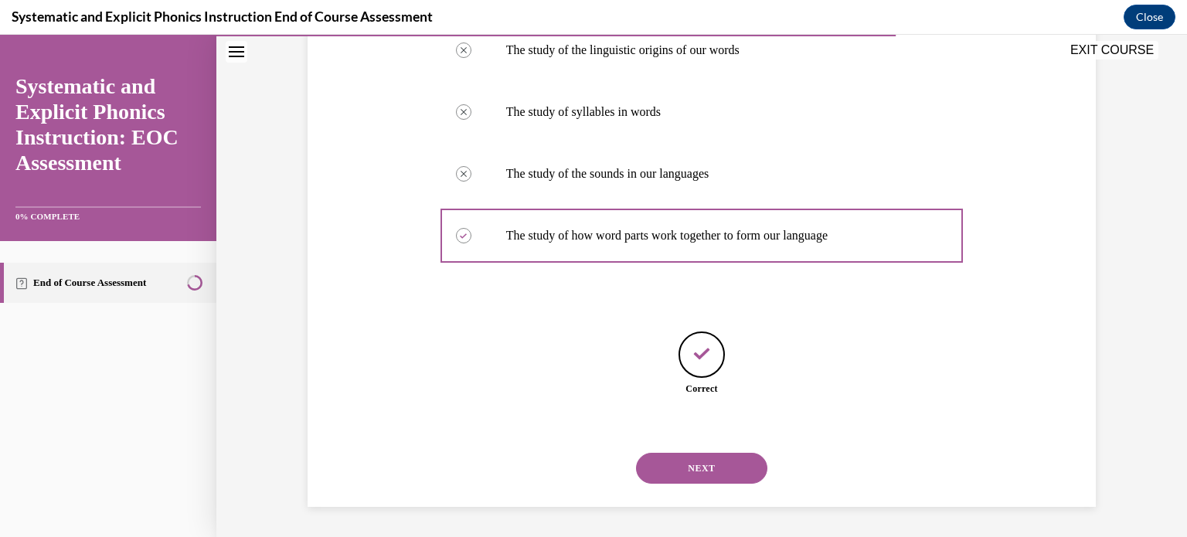
click at [737, 464] on button "NEXT" at bounding box center [701, 468] width 131 height 31
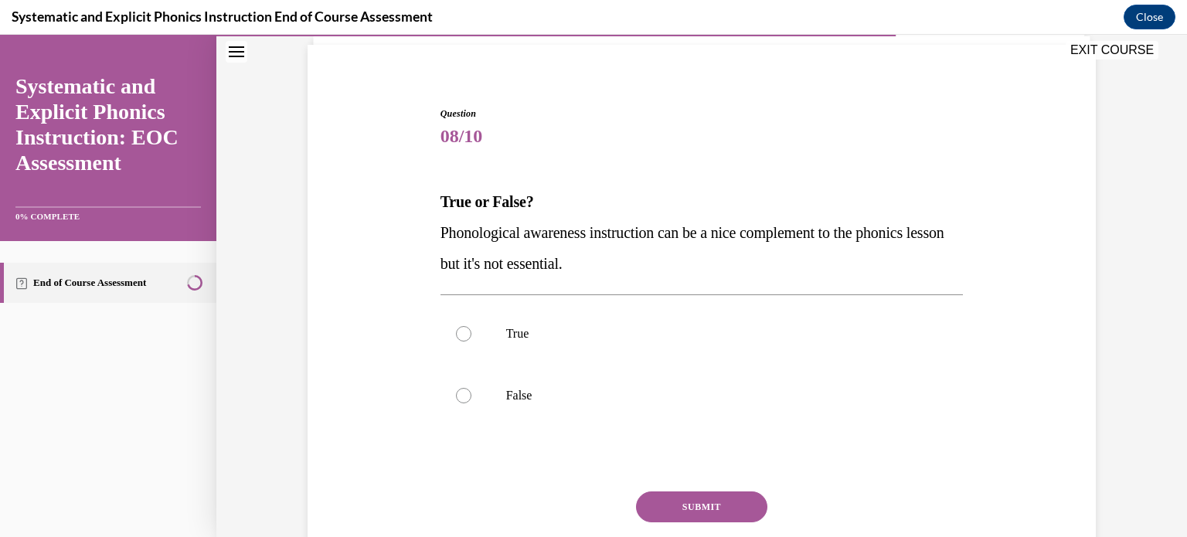
scroll to position [158, 0]
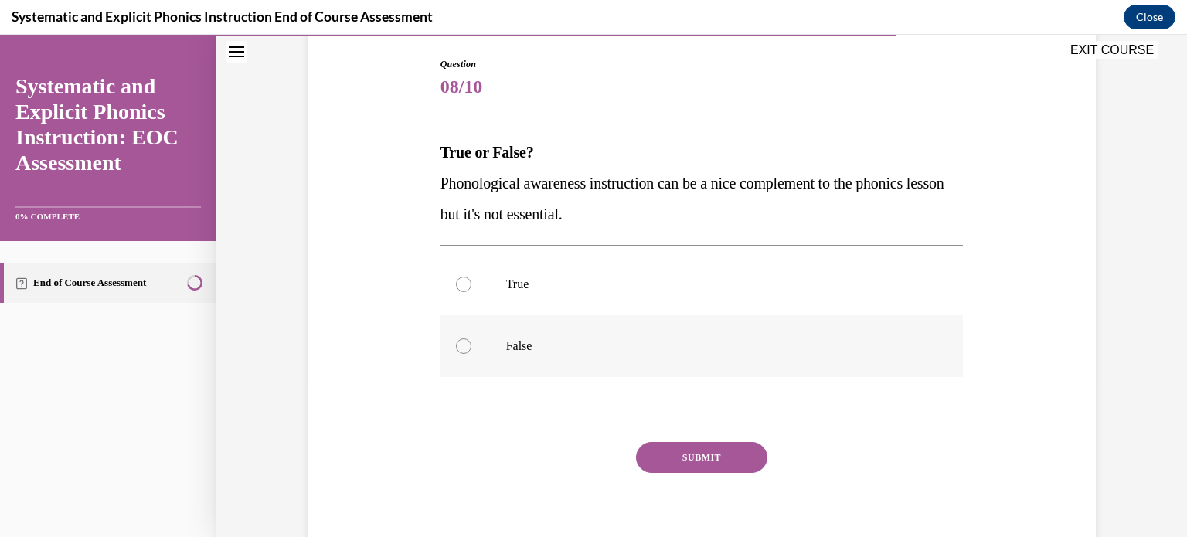
click at [459, 343] on div at bounding box center [463, 346] width 15 height 15
click at [682, 460] on button "SUBMIT" at bounding box center [701, 457] width 131 height 31
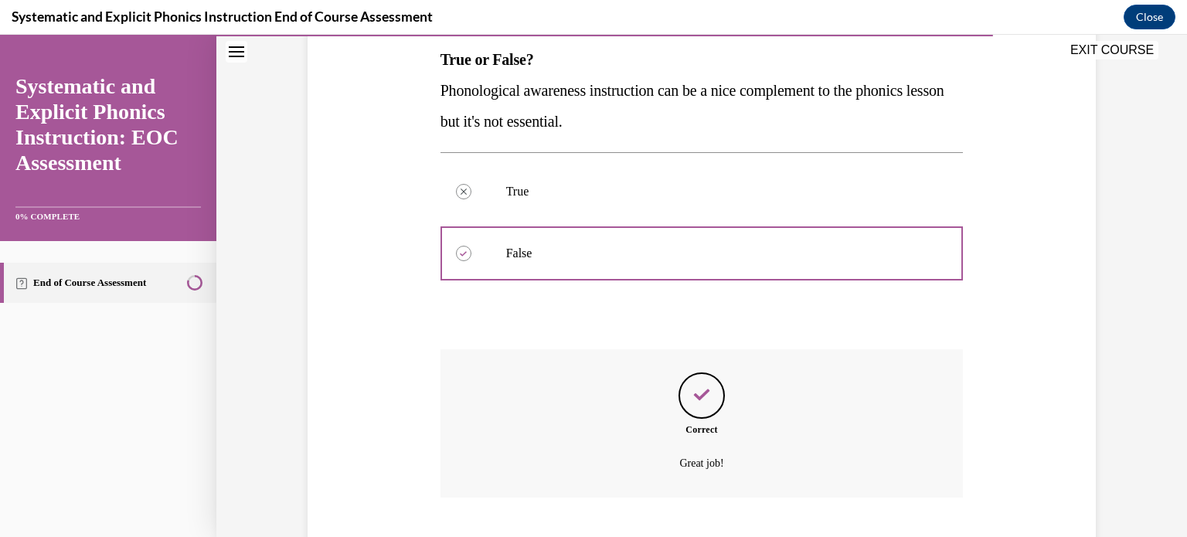
scroll to position [345, 0]
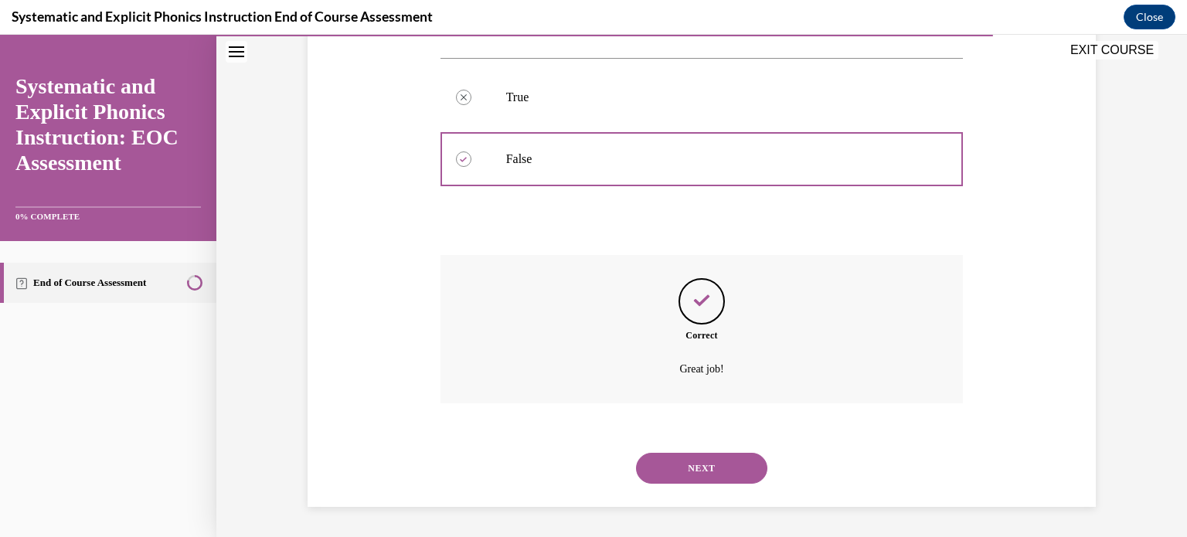
click at [692, 475] on button "NEXT" at bounding box center [701, 468] width 131 height 31
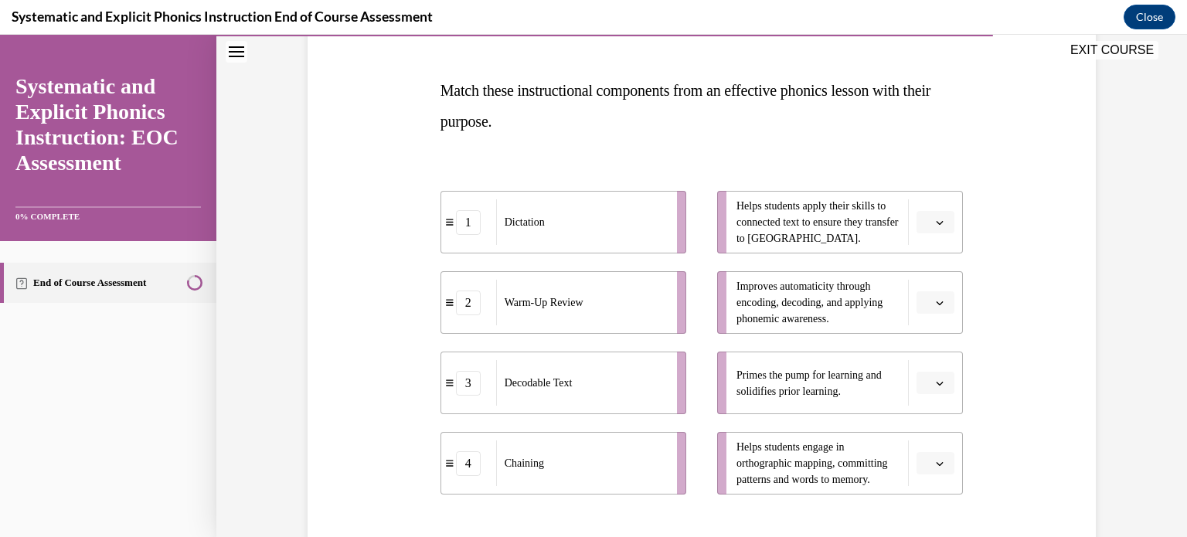
scroll to position [272, 0]
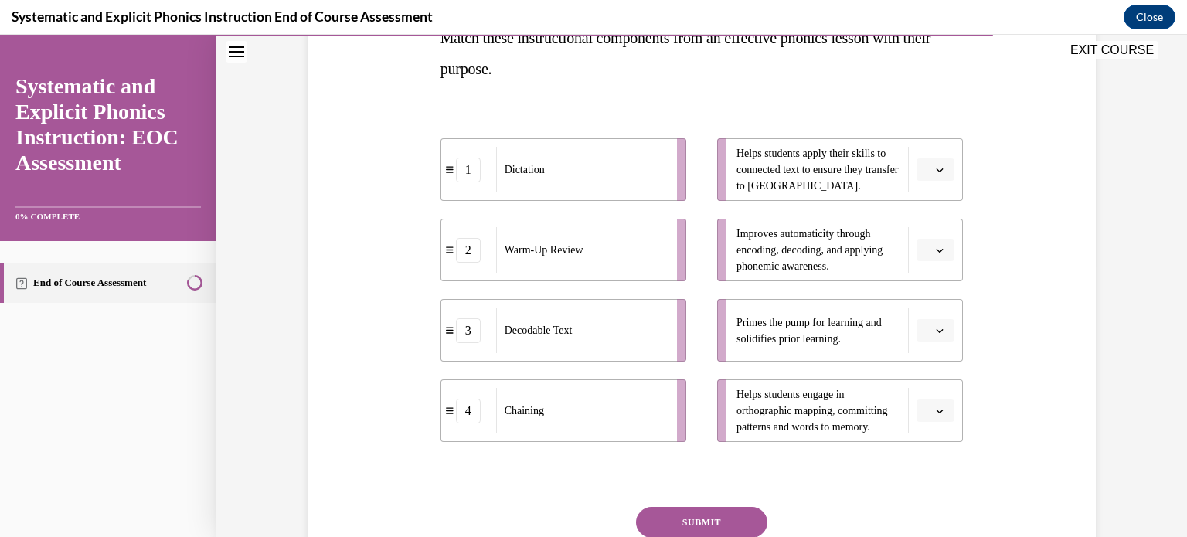
click at [928, 326] on span "Please select an option" at bounding box center [928, 330] width 5 height 15
click at [928, 413] on div "2" at bounding box center [934, 425] width 39 height 31
click at [936, 166] on icon "button" at bounding box center [940, 170] width 8 height 8
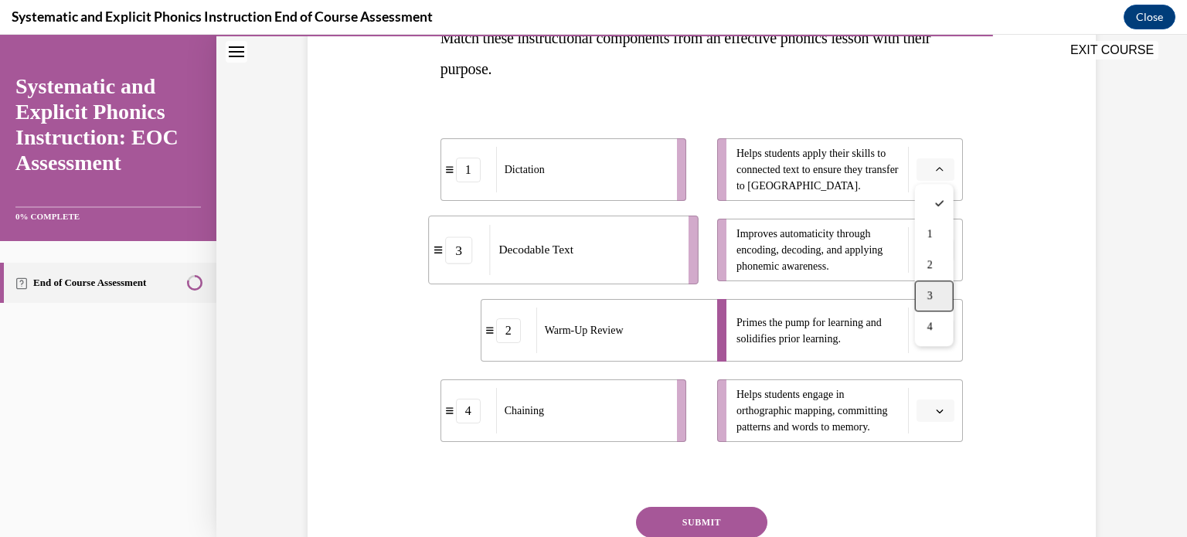
click at [938, 294] on div "3" at bounding box center [934, 296] width 39 height 31
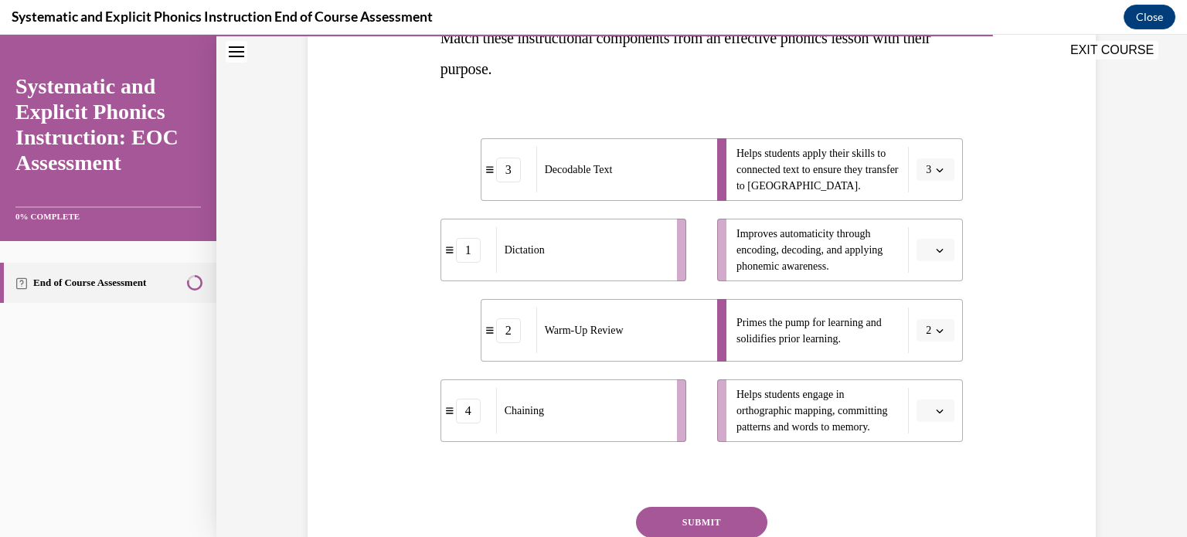
click at [940, 251] on icon "button" at bounding box center [940, 251] width 7 height 4
click at [928, 318] on span "1" at bounding box center [930, 314] width 5 height 12
click at [945, 417] on button "button" at bounding box center [936, 411] width 38 height 23
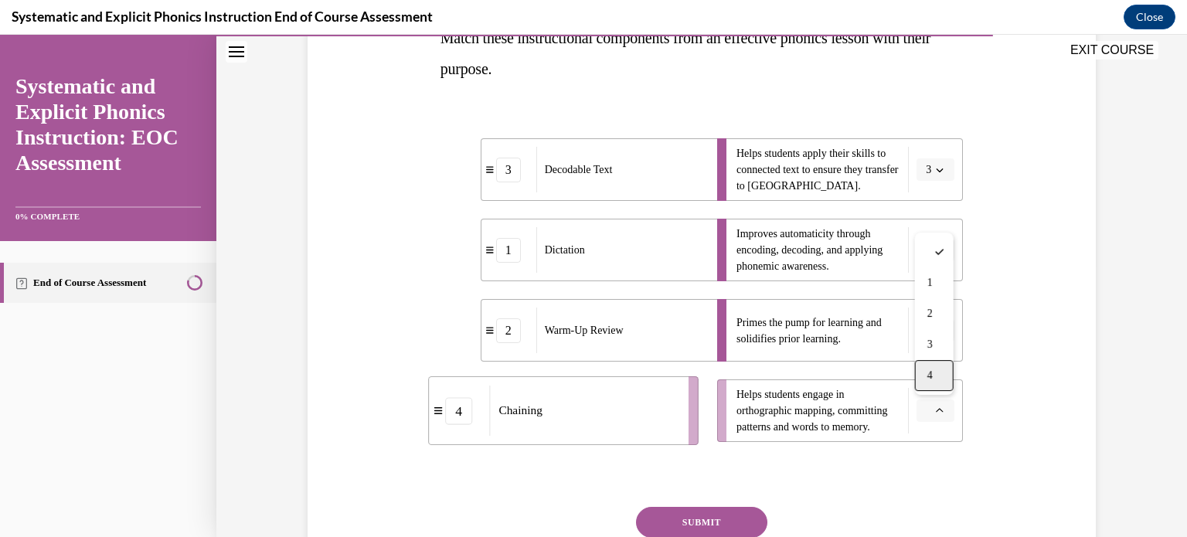
click at [931, 375] on span "4" at bounding box center [930, 375] width 5 height 12
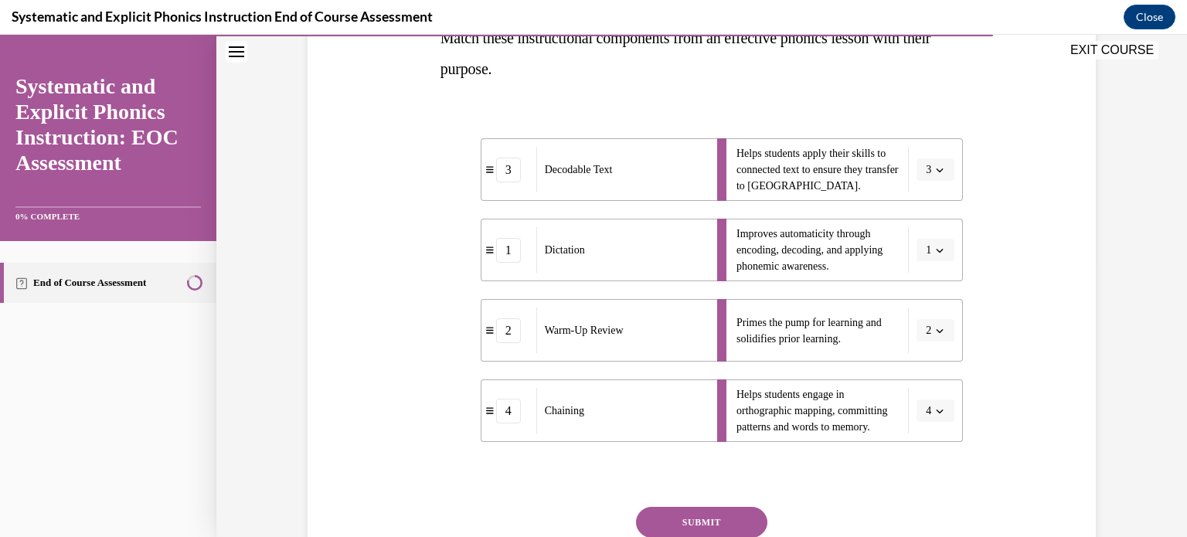
click at [708, 517] on button "SUBMIT" at bounding box center [701, 522] width 131 height 31
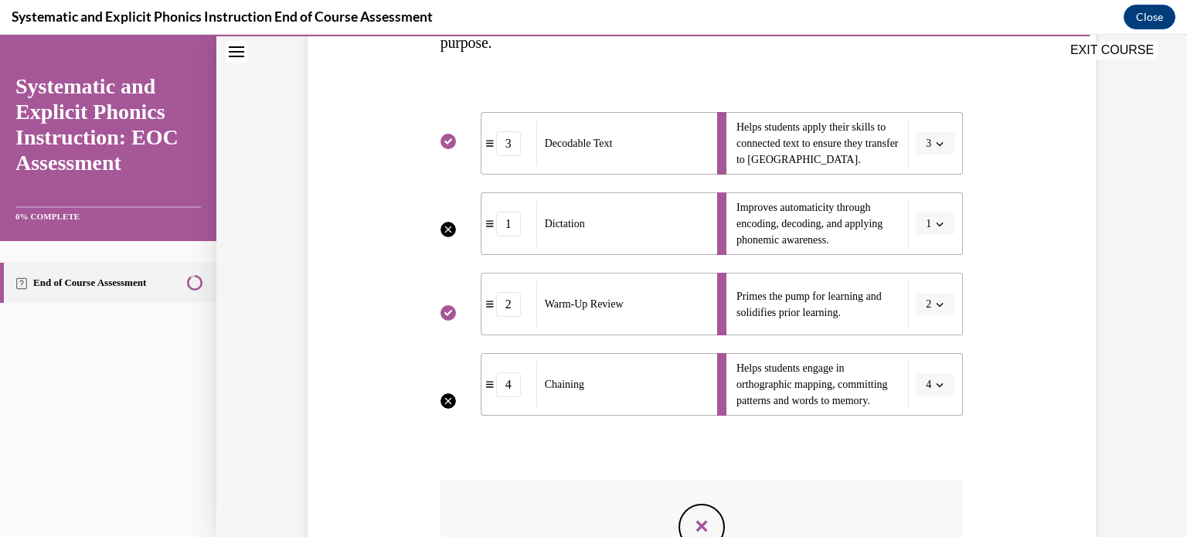
scroll to position [524, 0]
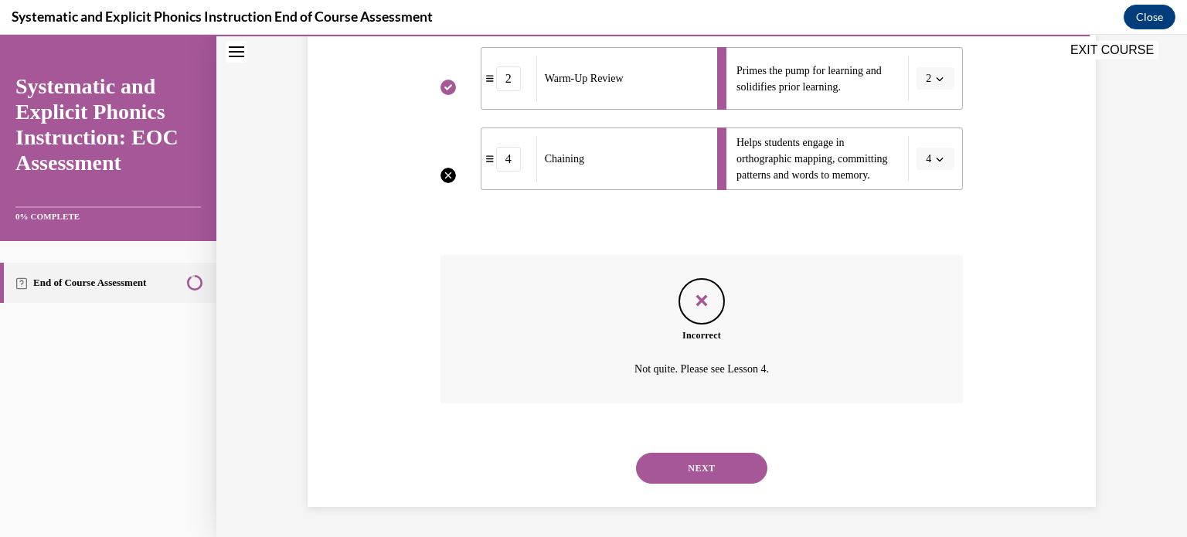
click at [723, 473] on button "NEXT" at bounding box center [701, 468] width 131 height 31
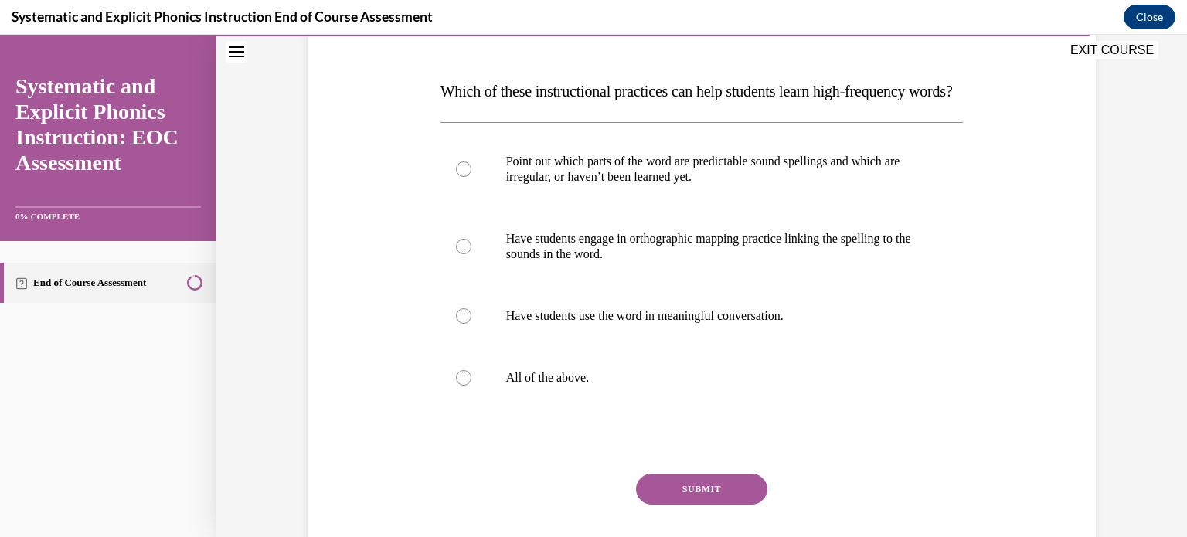
scroll to position [220, 0]
click at [469, 408] on div at bounding box center [702, 377] width 523 height 62
click at [652, 504] on button "SUBMIT" at bounding box center [701, 488] width 131 height 31
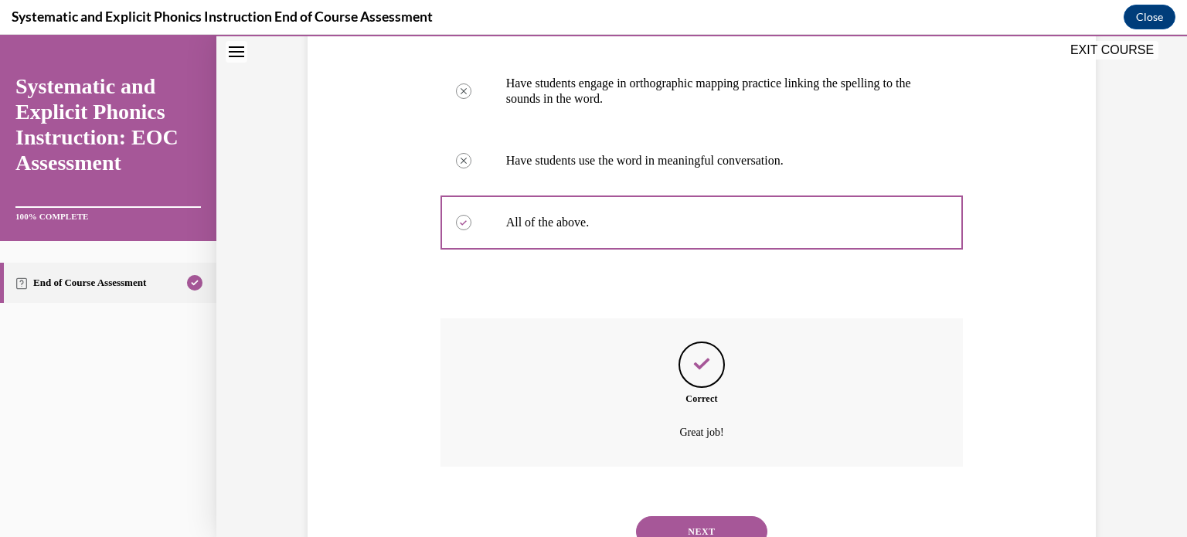
scroll to position [468, 0]
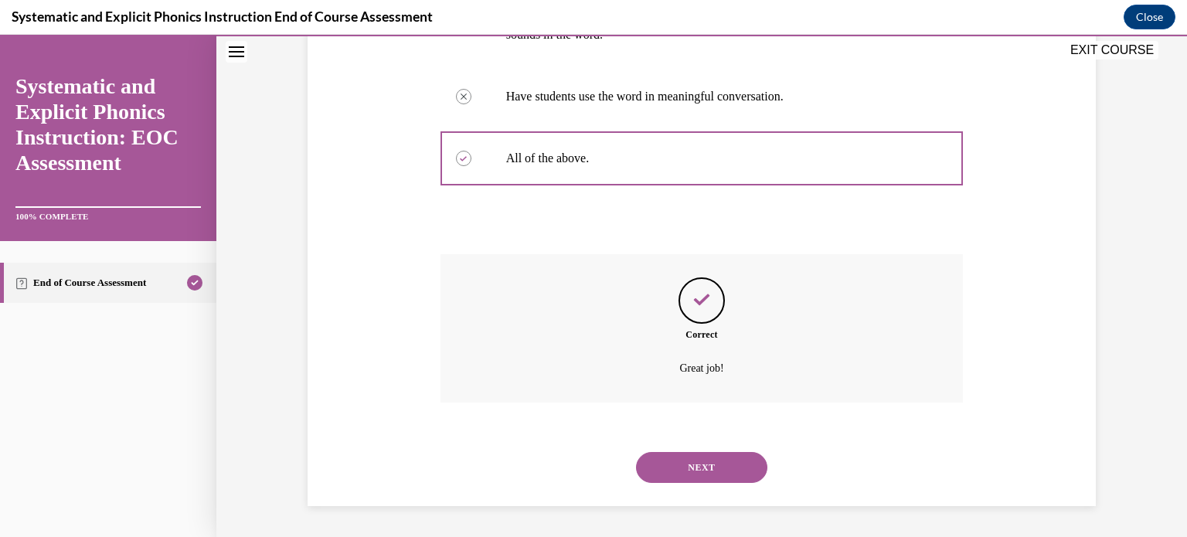
click at [686, 463] on button "NEXT" at bounding box center [701, 467] width 131 height 31
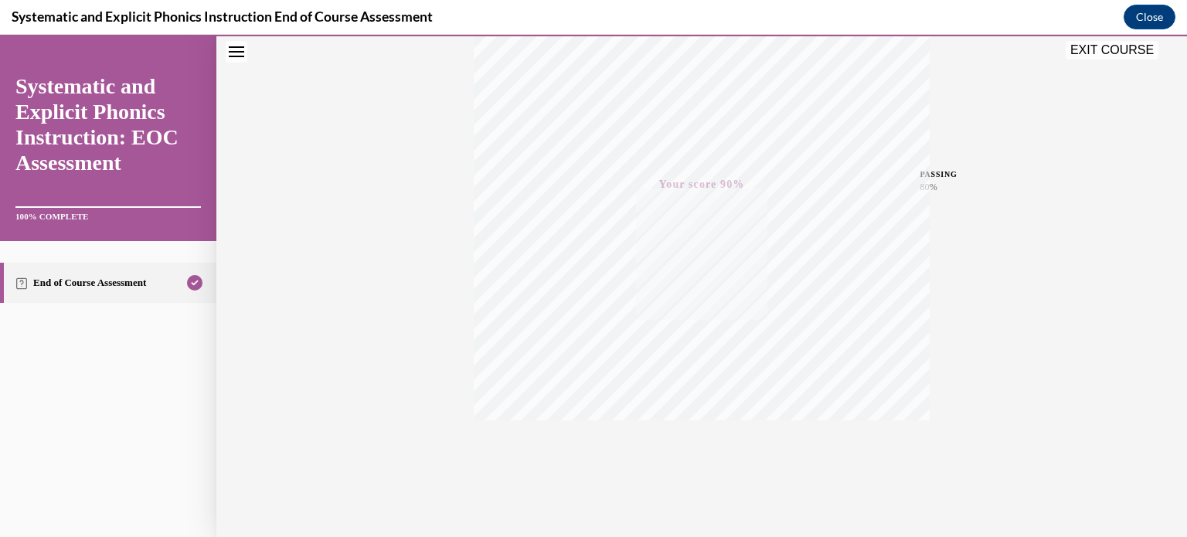
scroll to position [289, 0]
click at [1098, 54] on button "EXIT COURSE" at bounding box center [1112, 50] width 93 height 19
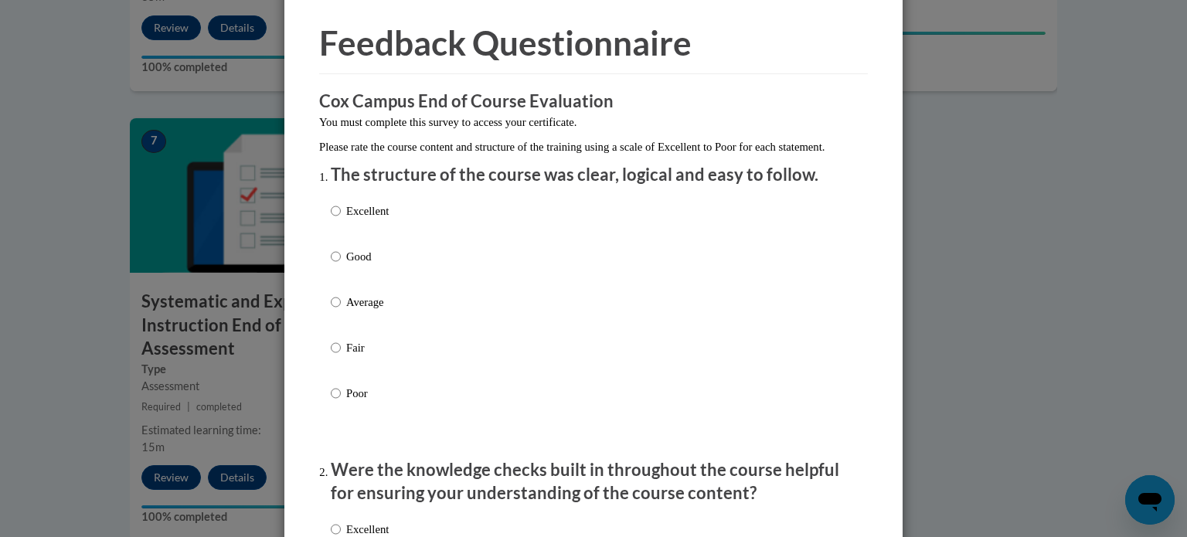
scroll to position [54, 0]
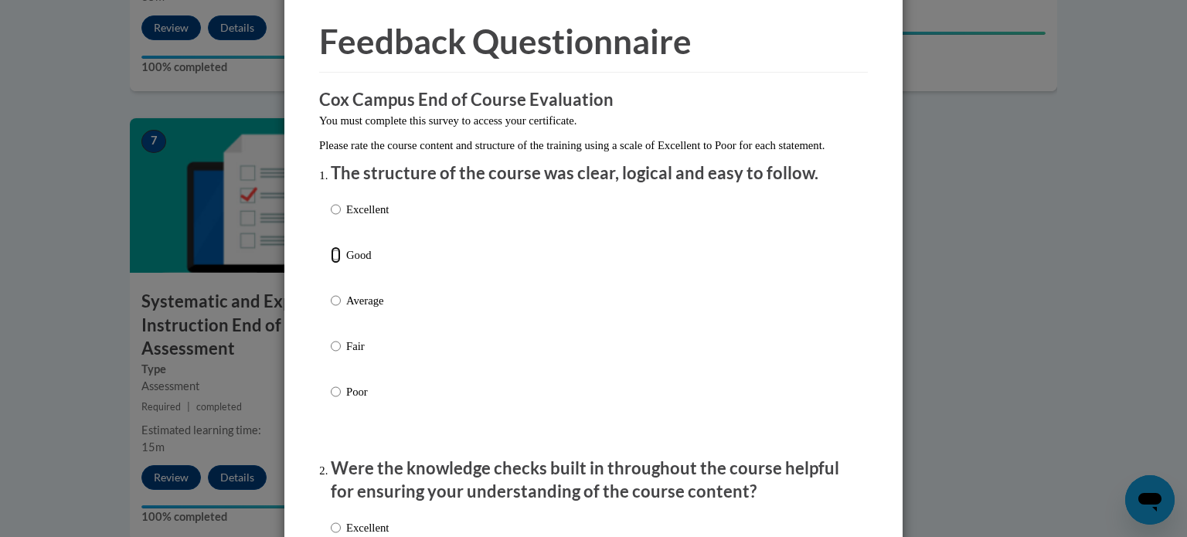
click at [335, 264] on input "Good" at bounding box center [336, 255] width 10 height 17
radio input "true"
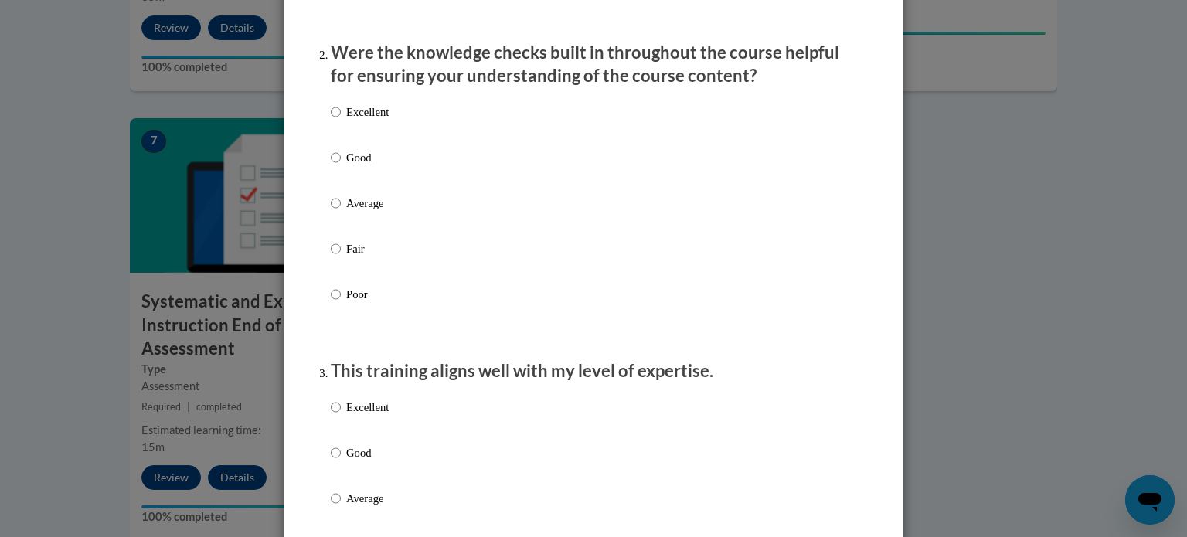
scroll to position [485, 0]
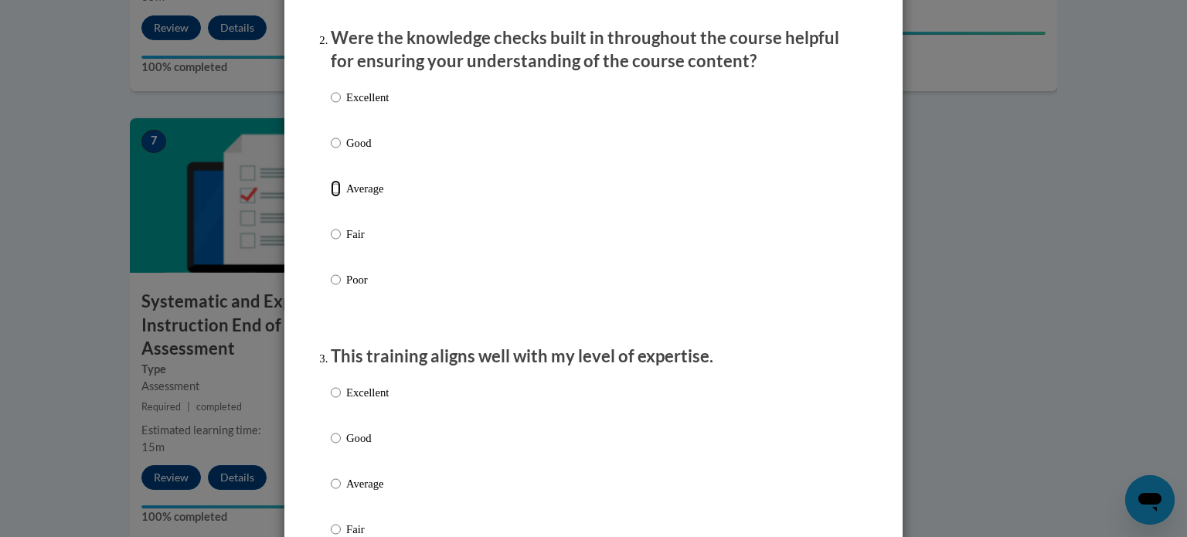
click at [337, 197] on input "Average" at bounding box center [336, 188] width 10 height 17
radio input "true"
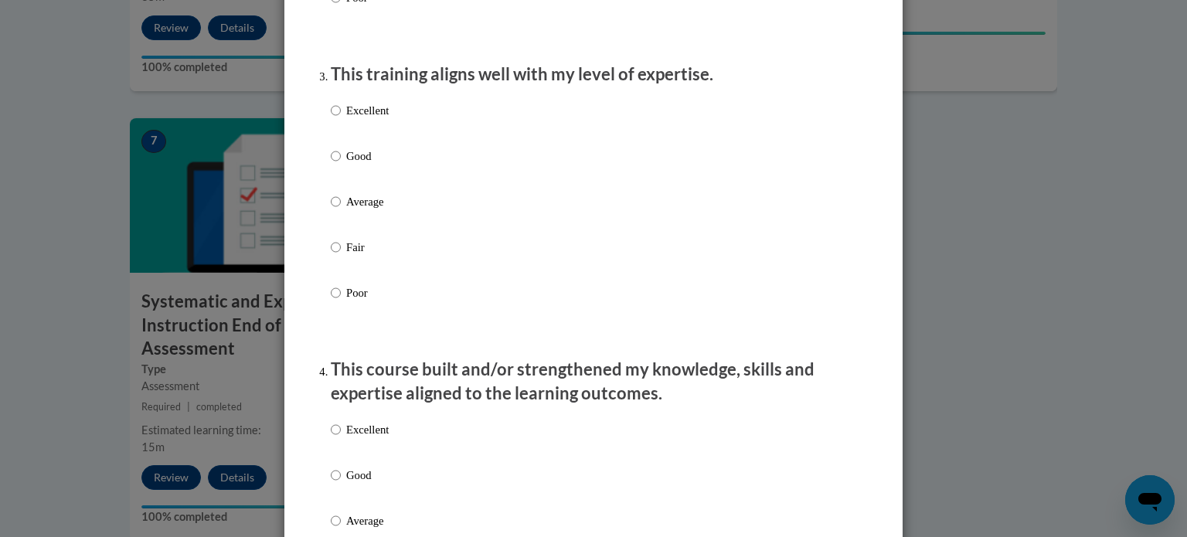
scroll to position [768, 0]
click at [334, 118] on input "Excellent" at bounding box center [336, 109] width 10 height 17
radio input "true"
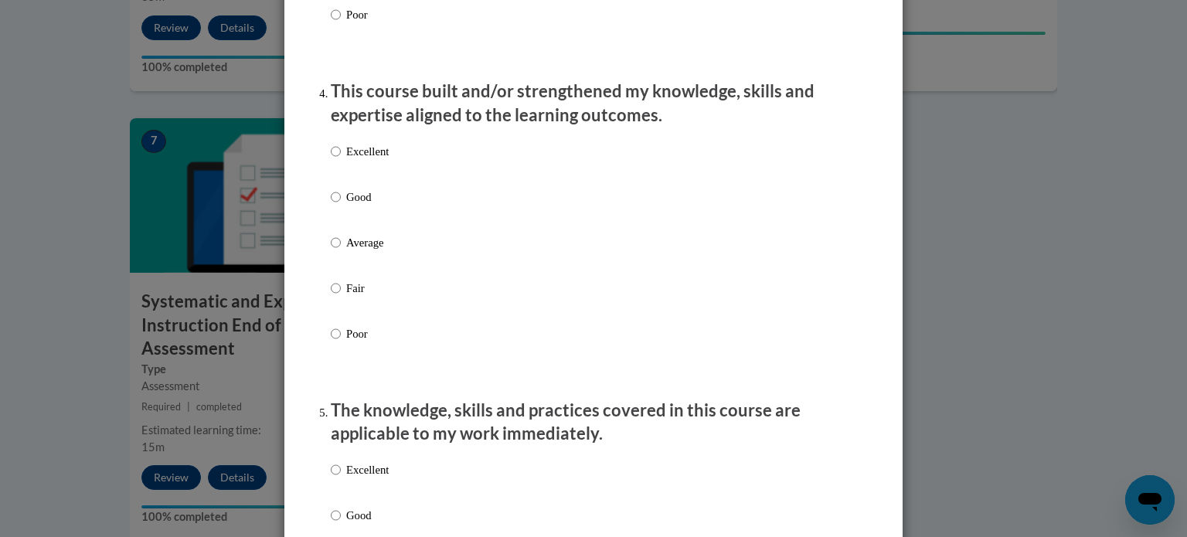
scroll to position [1048, 0]
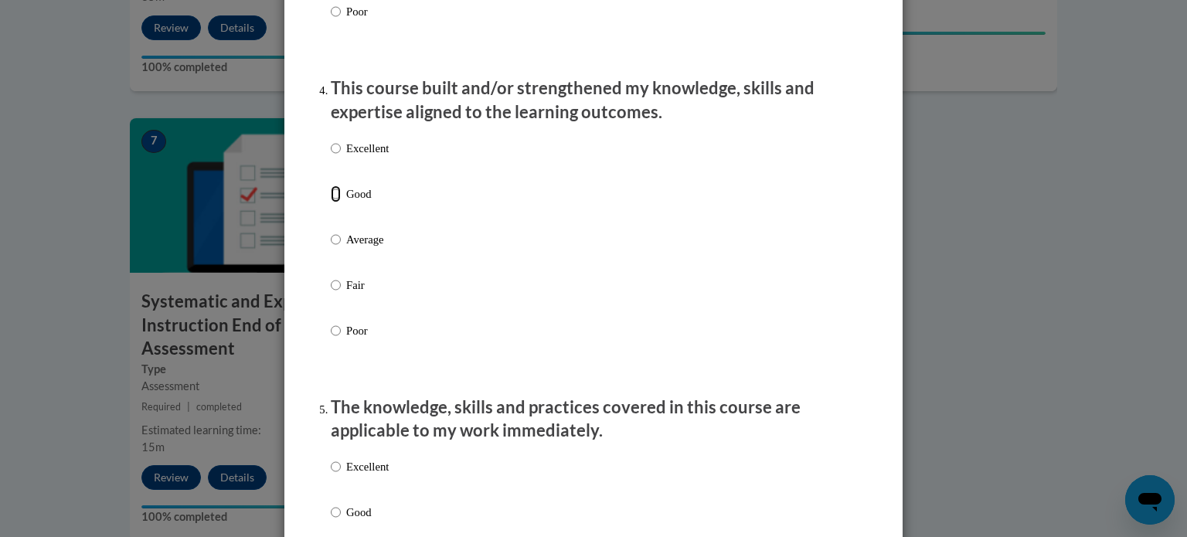
click at [332, 203] on input "Good" at bounding box center [336, 194] width 10 height 17
radio input "true"
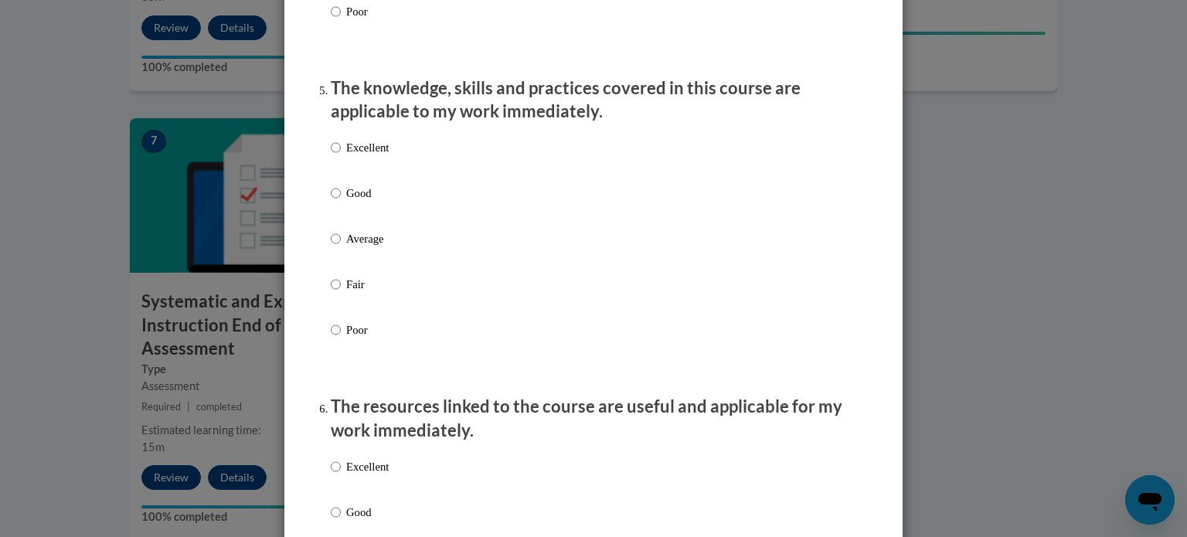
scroll to position [1370, 0]
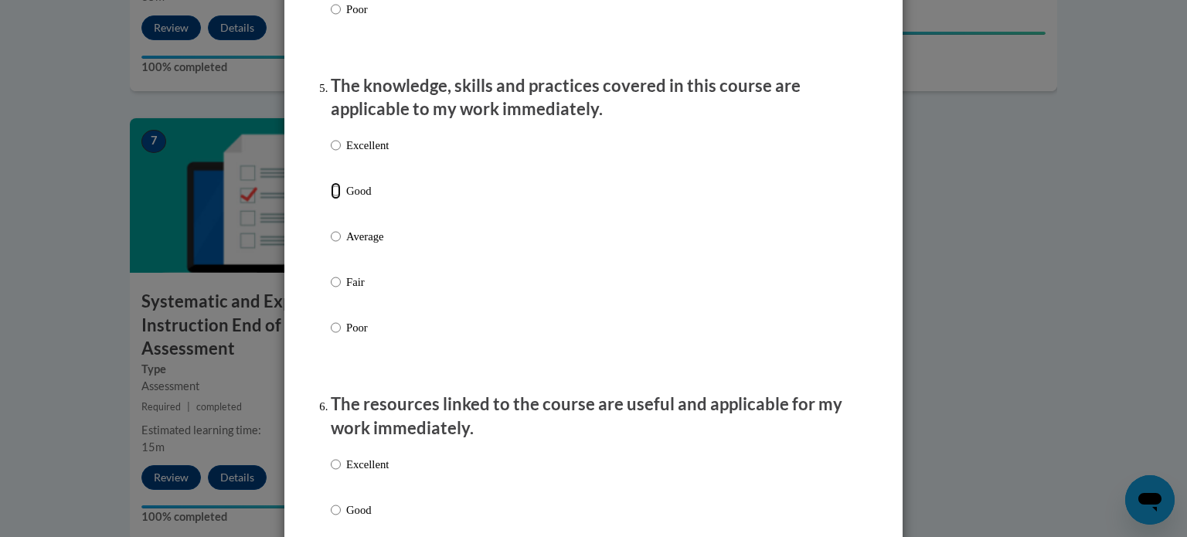
click at [335, 199] on input "Good" at bounding box center [336, 190] width 10 height 17
radio input "true"
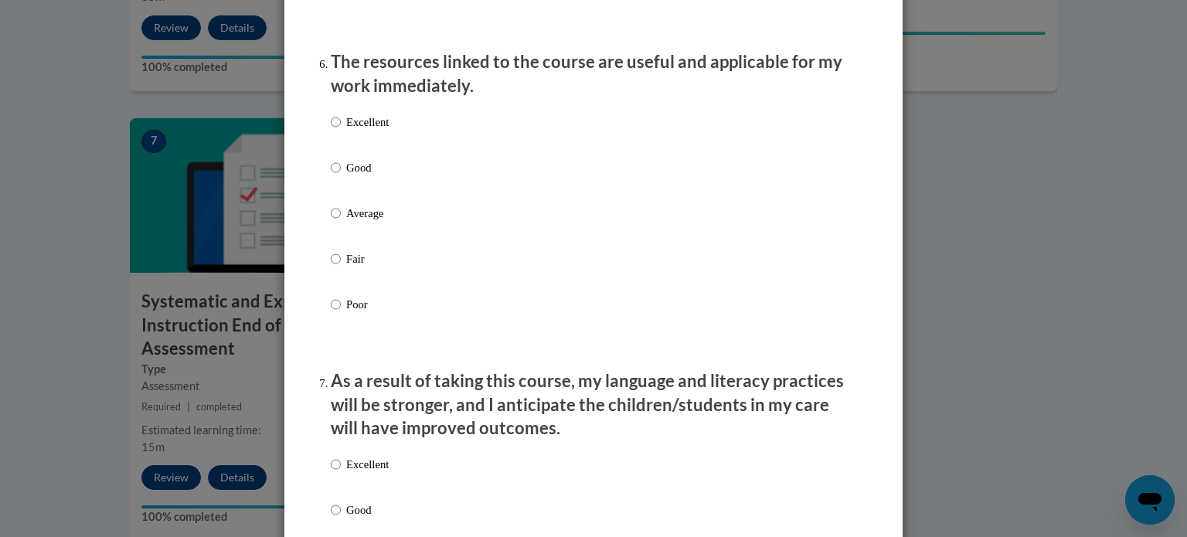
scroll to position [1714, 0]
click at [339, 129] on input "Excellent" at bounding box center [336, 120] width 10 height 17
radio input "true"
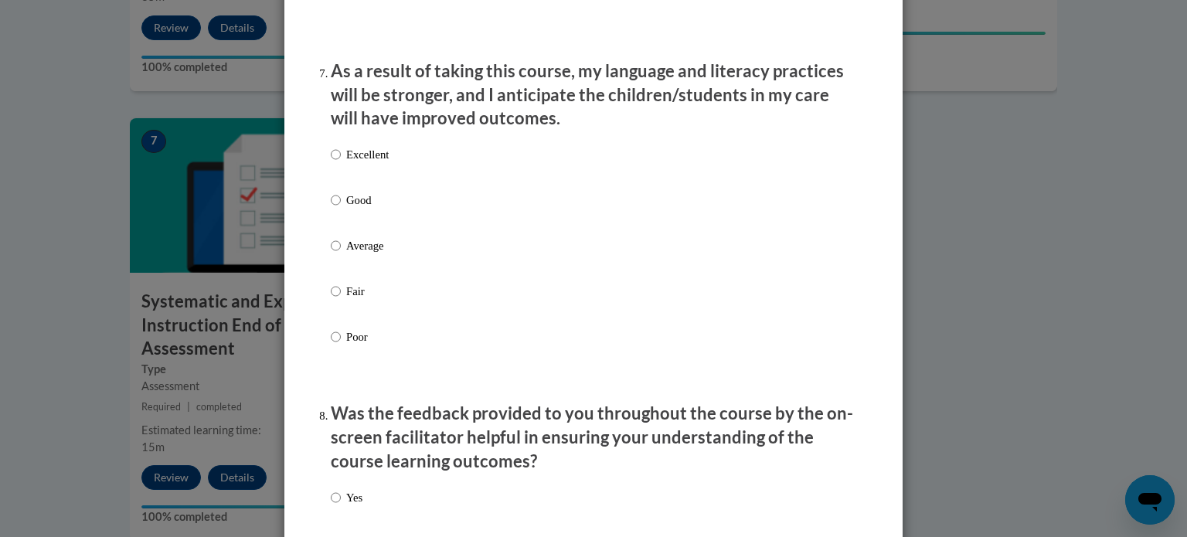
scroll to position [2025, 0]
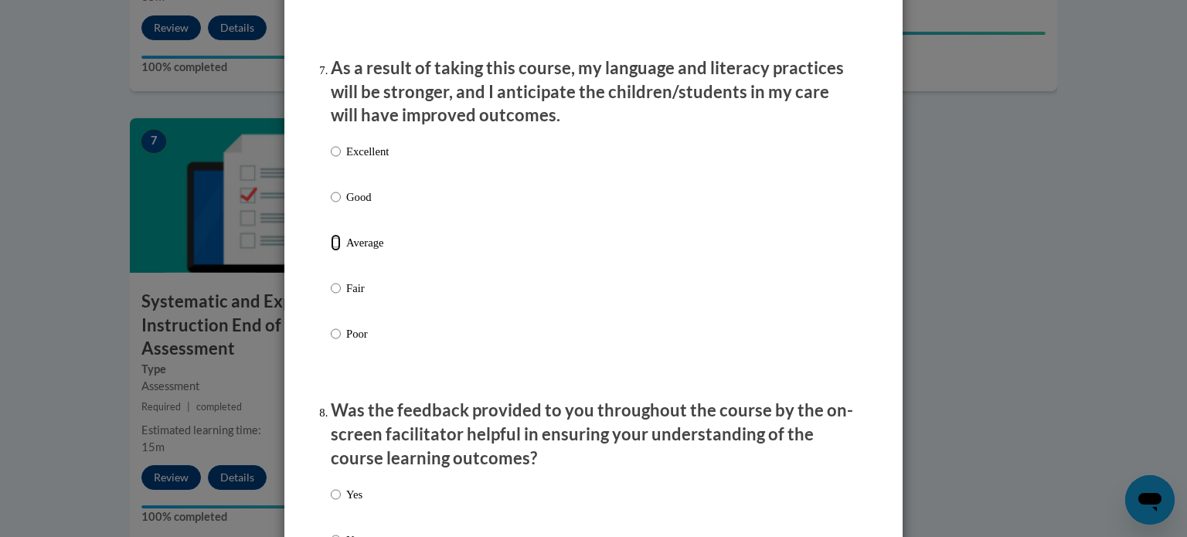
click at [335, 251] on input "Average" at bounding box center [336, 242] width 10 height 17
radio input "true"
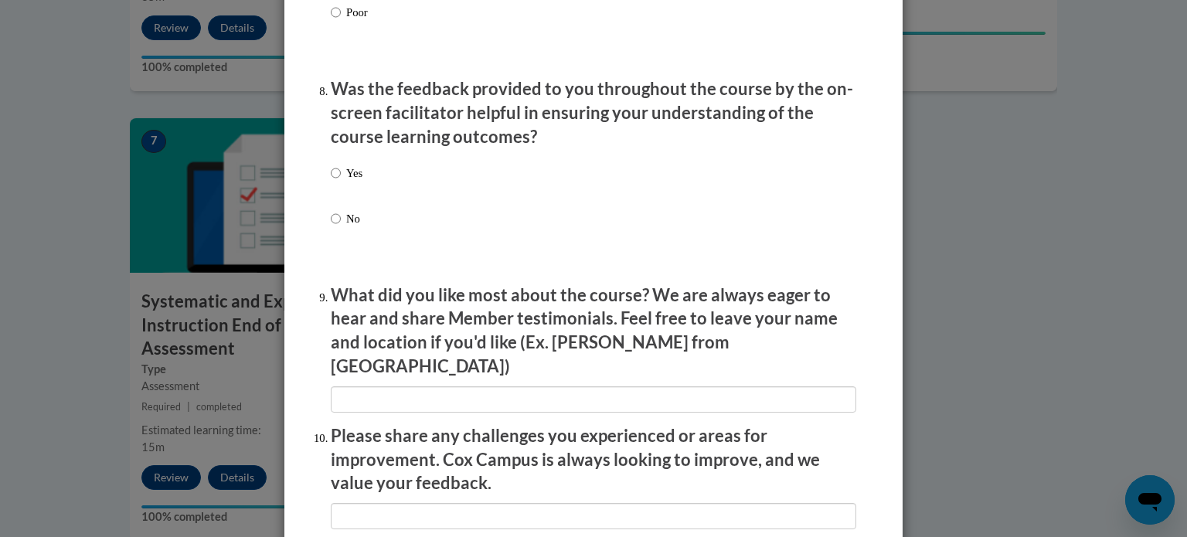
scroll to position [2364, 0]
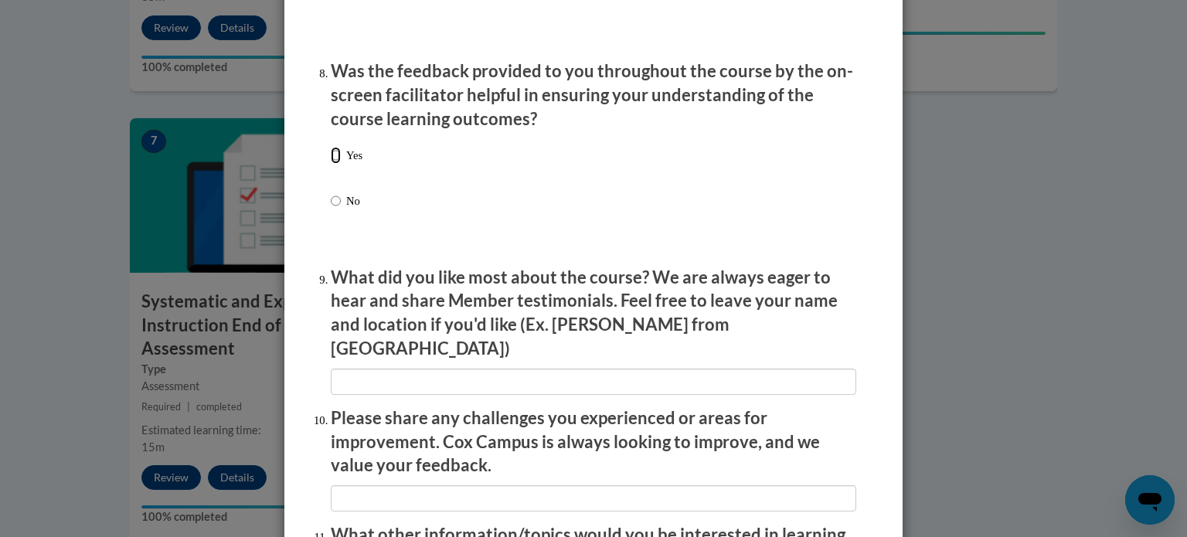
click at [335, 164] on input "Yes" at bounding box center [336, 155] width 10 height 17
radio input "true"
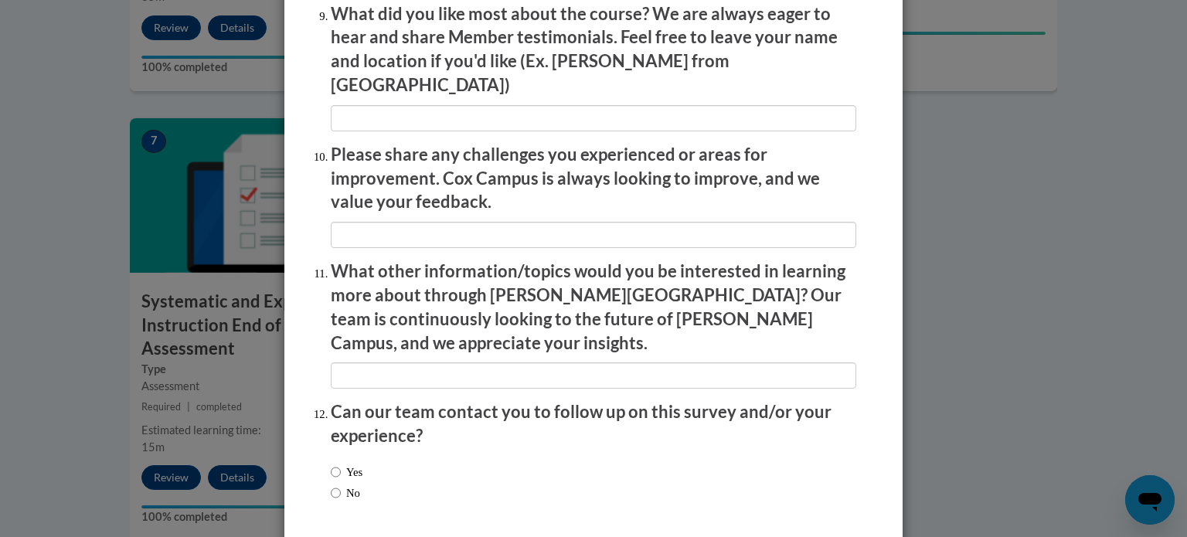
scroll to position [2681, 0]
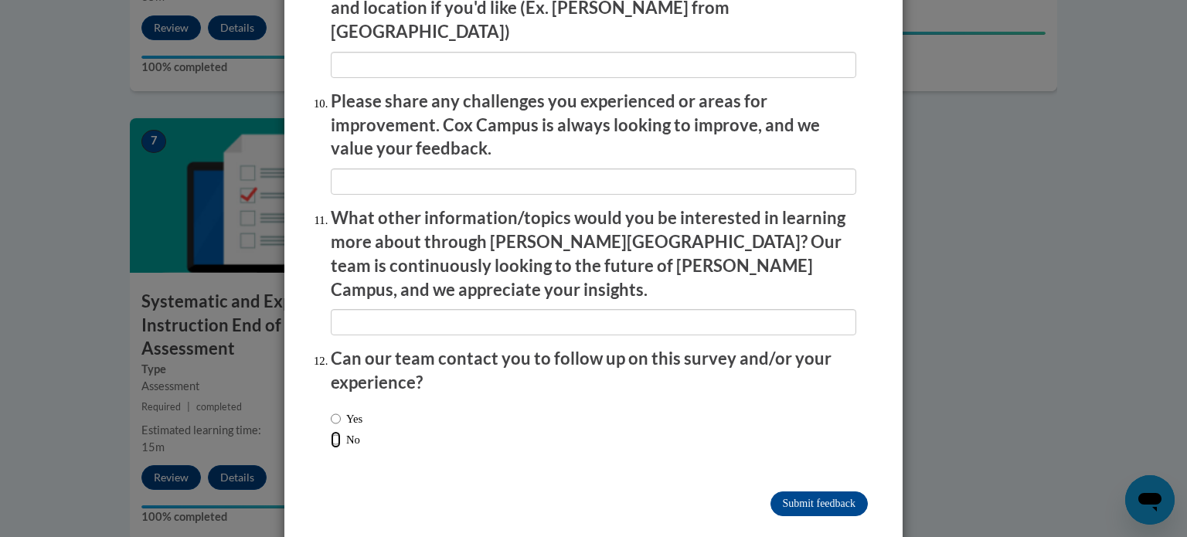
click at [338, 431] on input "No" at bounding box center [336, 439] width 10 height 17
radio input "true"
click at [803, 492] on input "Submit feedback" at bounding box center [819, 504] width 97 height 25
